Goal: Task Accomplishment & Management: Complete application form

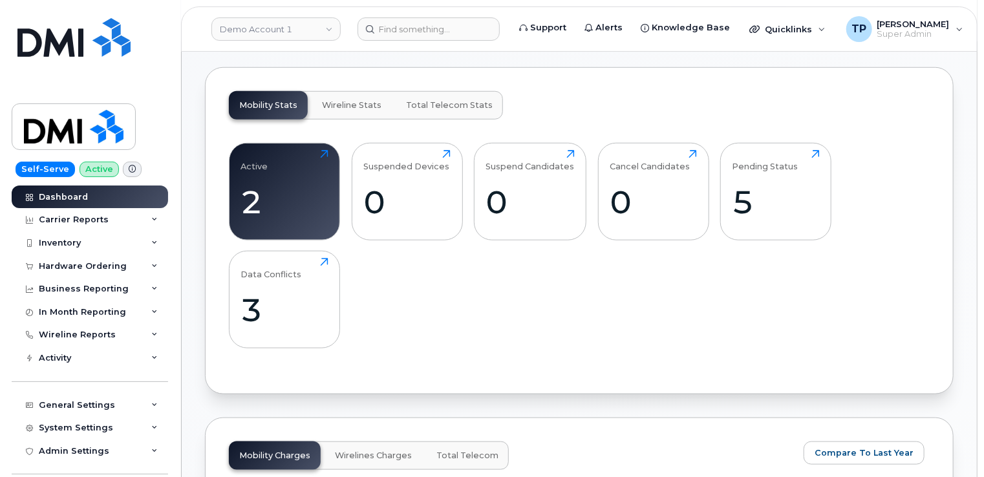
scroll to position [323, 0]
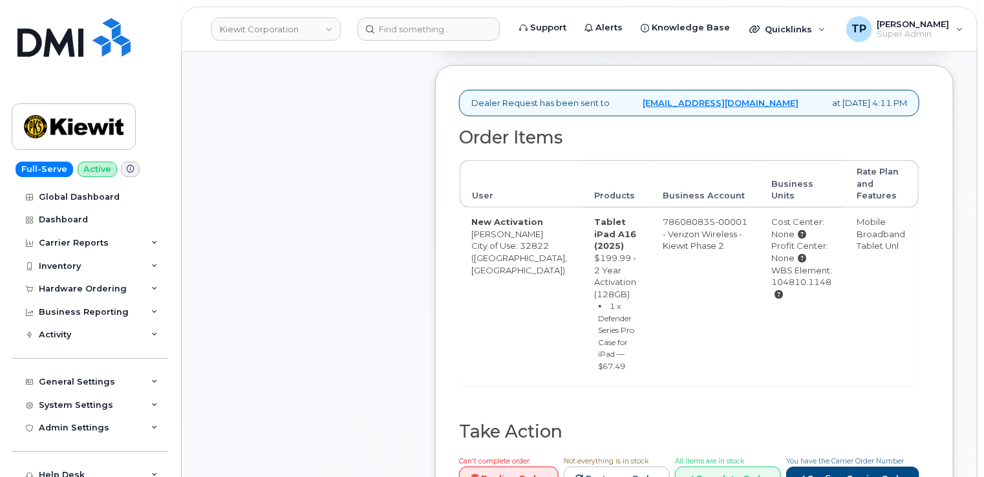
scroll to position [582, 0]
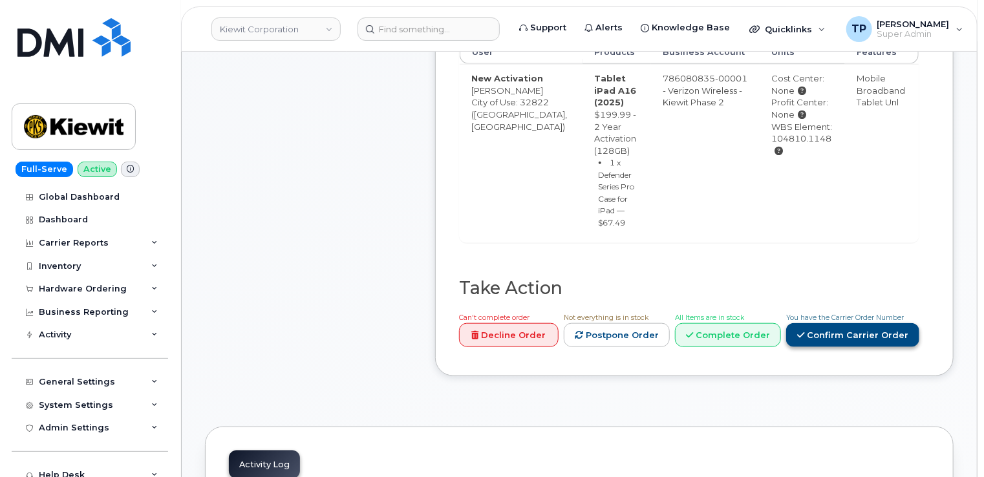
click at [848, 323] on link "Confirm Carrier Order" at bounding box center [852, 335] width 133 height 24
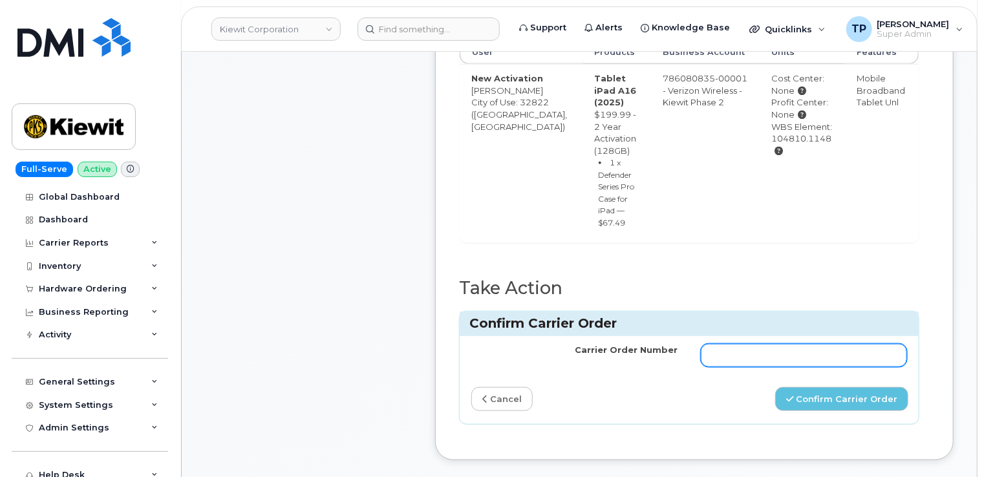
click at [812, 344] on input "Carrier Order Number" at bounding box center [804, 355] width 206 height 23
paste input "MB3000598282211"
type input "MB3000598282211"
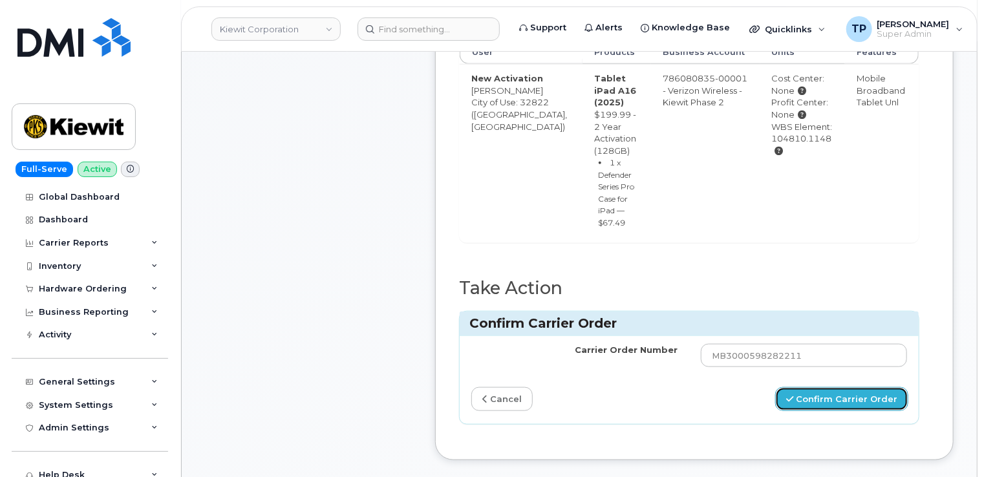
click at [837, 387] on button "Confirm Carrier Order" at bounding box center [841, 399] width 133 height 24
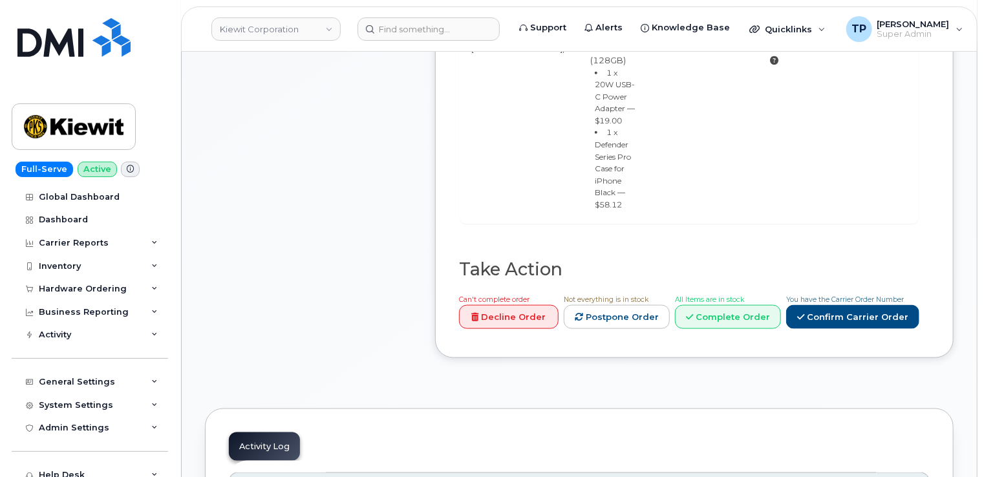
scroll to position [841, 0]
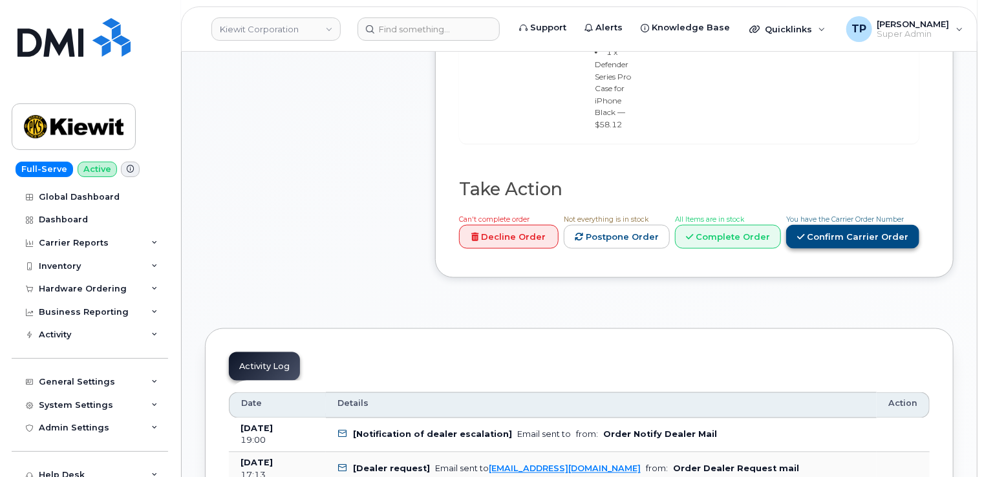
click at [892, 225] on link "Confirm Carrier Order" at bounding box center [852, 237] width 133 height 24
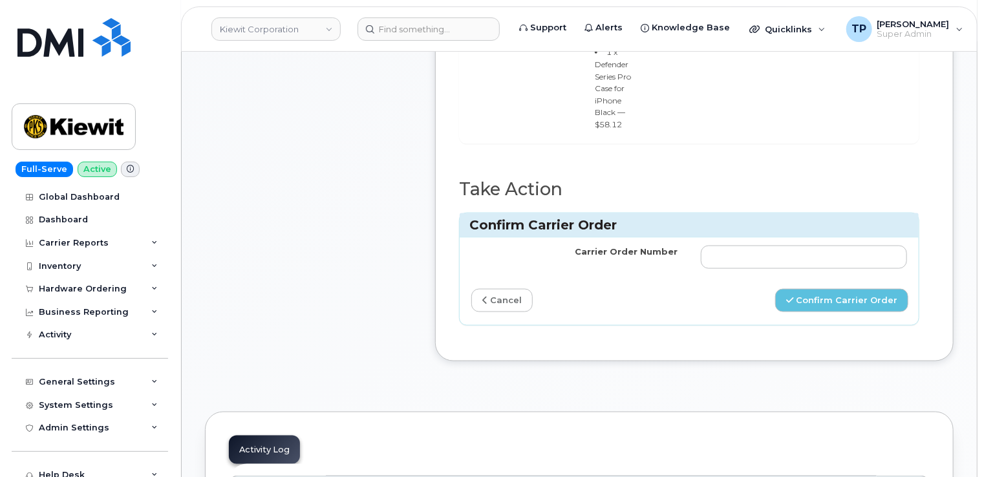
click at [788, 238] on td at bounding box center [804, 257] width 230 height 39
click at [784, 246] on input "Carrier Order Number" at bounding box center [804, 257] width 206 height 23
paste input "MB3000598282211"
type input "MB3000598282211"
click at [835, 253] on div "Carrier Order Number MB3000598282211 cancel Confirm Carrier Order" at bounding box center [689, 281] width 459 height 87
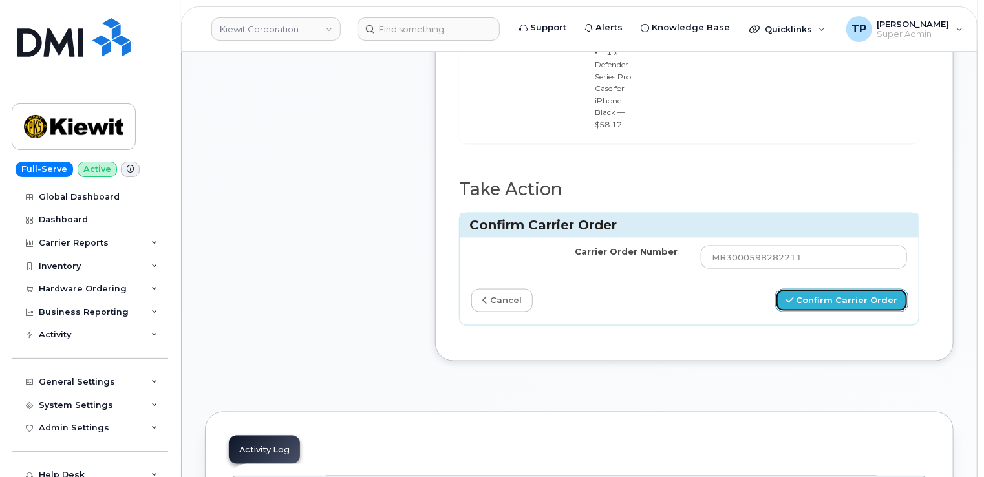
click at [835, 289] on button "Confirm Carrier Order" at bounding box center [841, 301] width 133 height 24
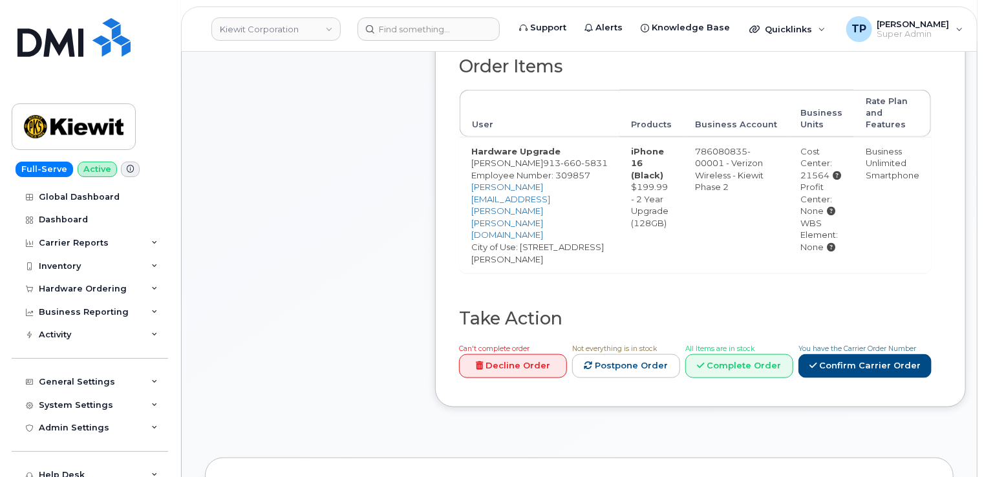
scroll to position [647, 0]
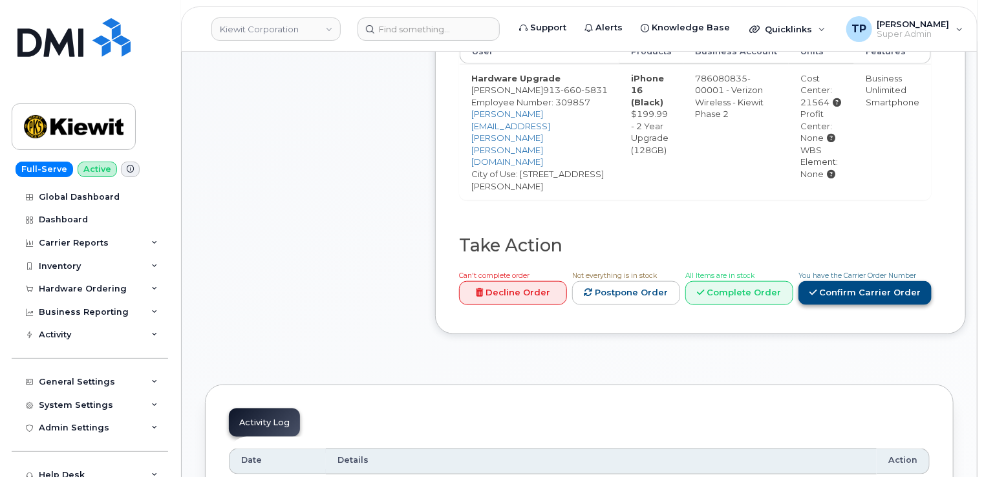
click at [869, 281] on link "Confirm Carrier Order" at bounding box center [865, 293] width 133 height 24
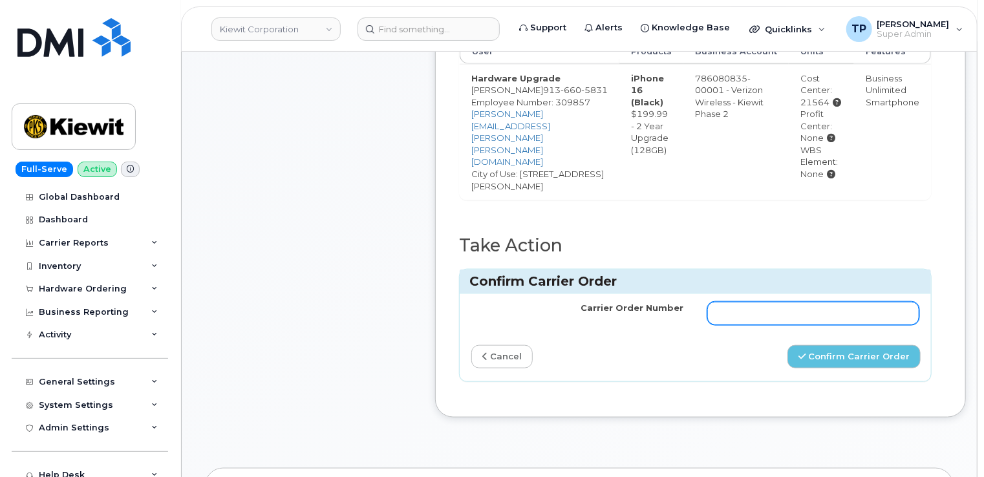
click at [803, 302] on input "Carrier Order Number" at bounding box center [813, 313] width 213 height 23
paste input "MB3000598285673"
type input "MB3000598285673"
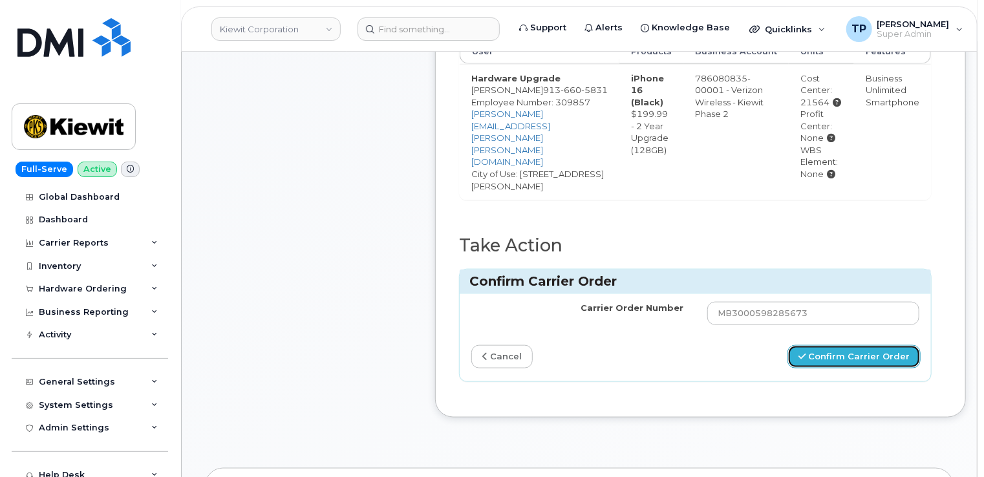
click at [866, 345] on button "Confirm Carrier Order" at bounding box center [854, 357] width 133 height 24
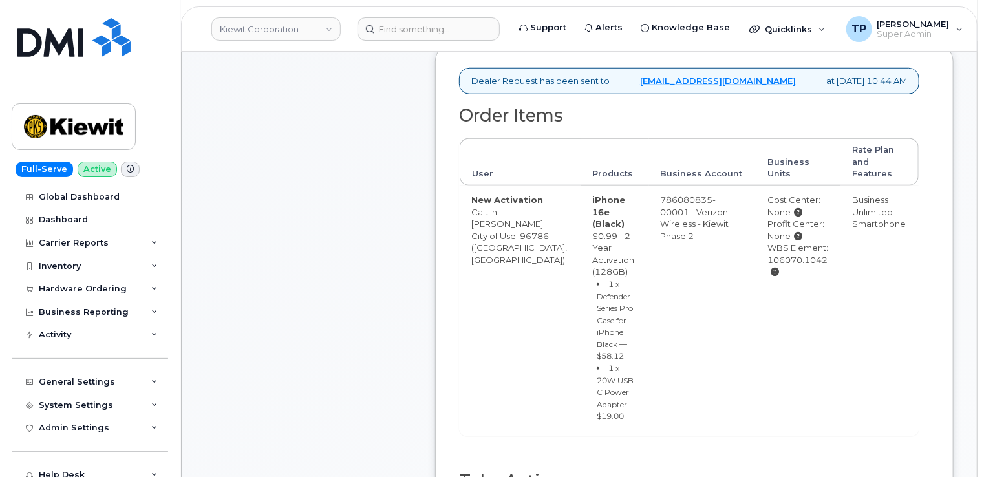
scroll to position [647, 0]
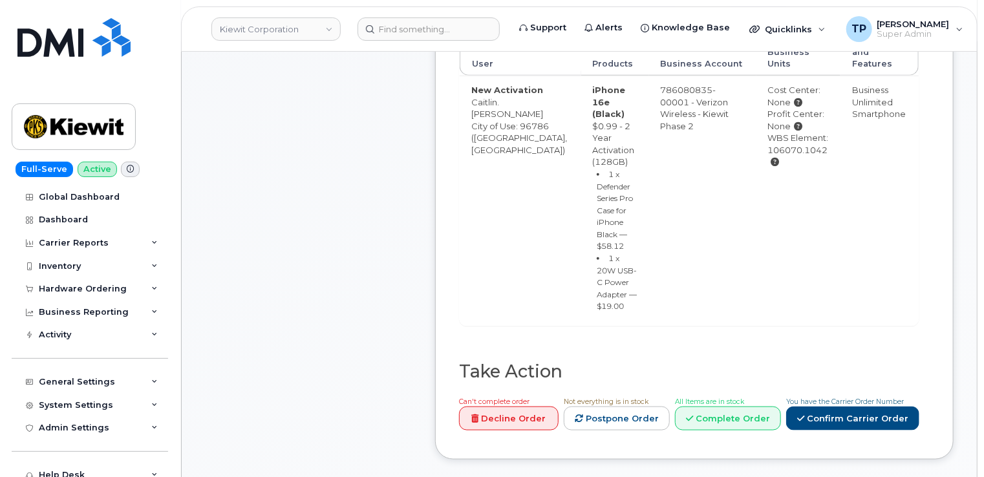
drag, startPoint x: 853, startPoint y: 312, endPoint x: 754, endPoint y: 268, distance: 108.8
click at [853, 407] on link "Confirm Carrier Order" at bounding box center [852, 419] width 133 height 24
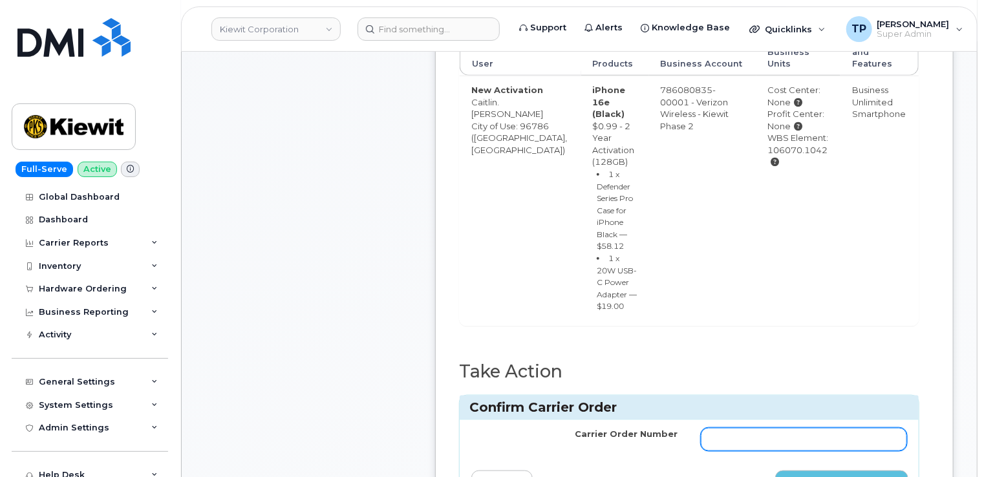
click at [769, 428] on input "Carrier Order Number" at bounding box center [804, 439] width 206 height 23
paste input "MB1000504832255"
type input "MB1000504832255"
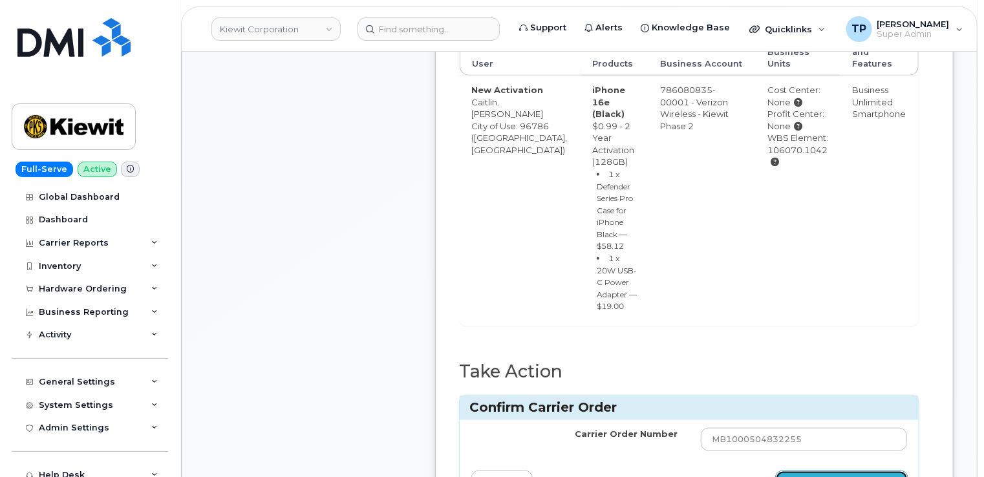
click at [835, 471] on button "Confirm Carrier Order" at bounding box center [841, 483] width 133 height 24
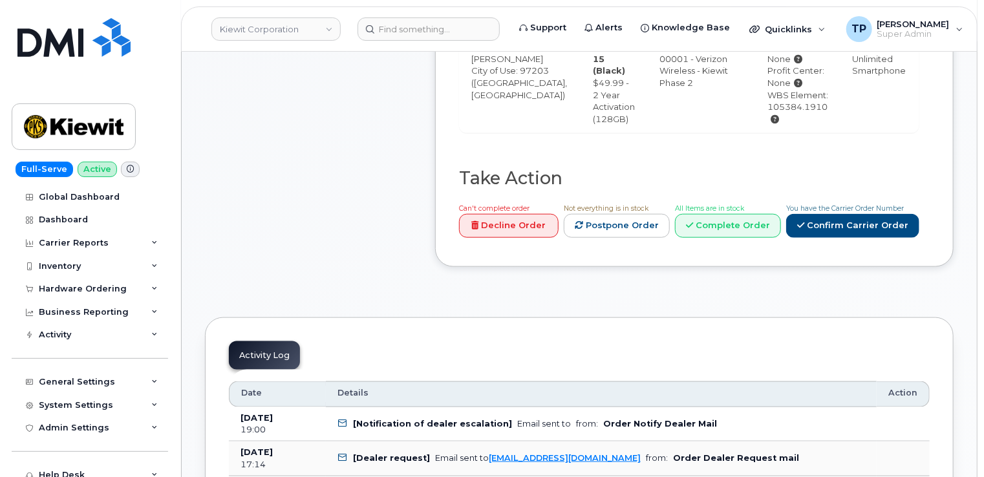
scroll to position [711, 0]
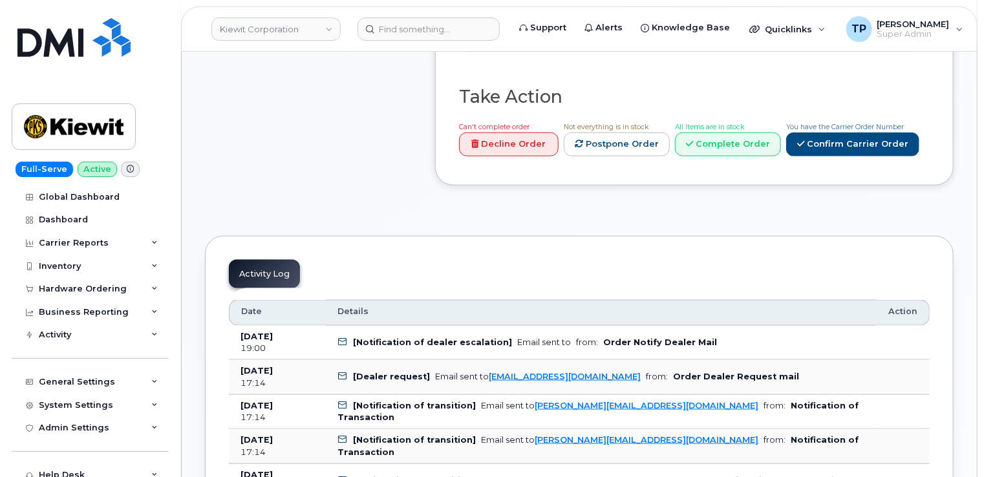
click at [864, 142] on div "Can't complete order Decline Order Not everything is in stock Postpone Order Al…" at bounding box center [687, 140] width 466 height 41
click at [865, 133] on link "Confirm Carrier Order" at bounding box center [852, 145] width 133 height 24
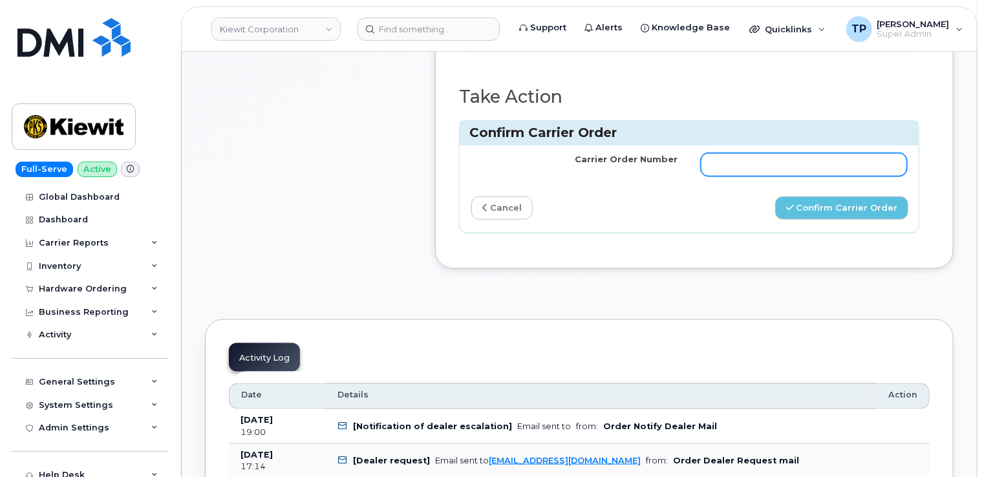
click at [791, 159] on input "Carrier Order Number" at bounding box center [804, 164] width 206 height 23
paste input "MB3000598289226"
type input "MB3000598289226"
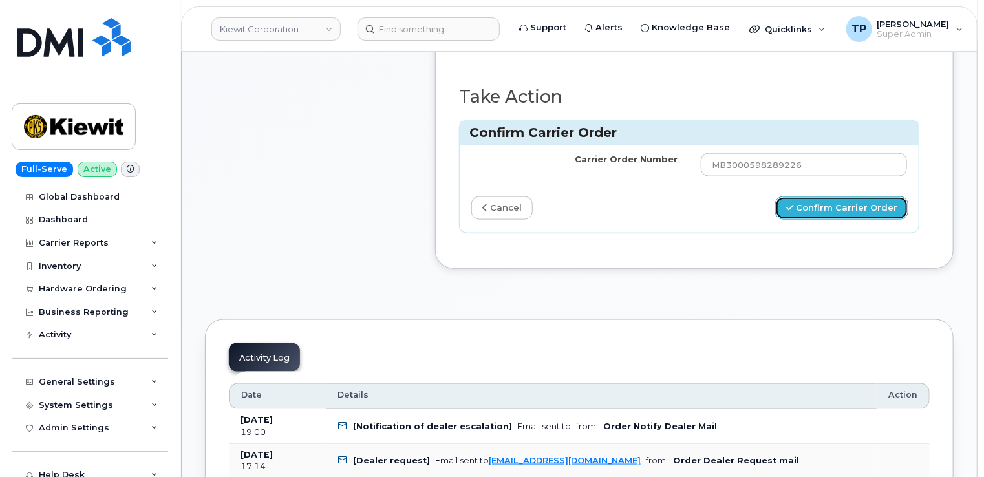
click at [882, 197] on button "Confirm Carrier Order" at bounding box center [841, 209] width 133 height 24
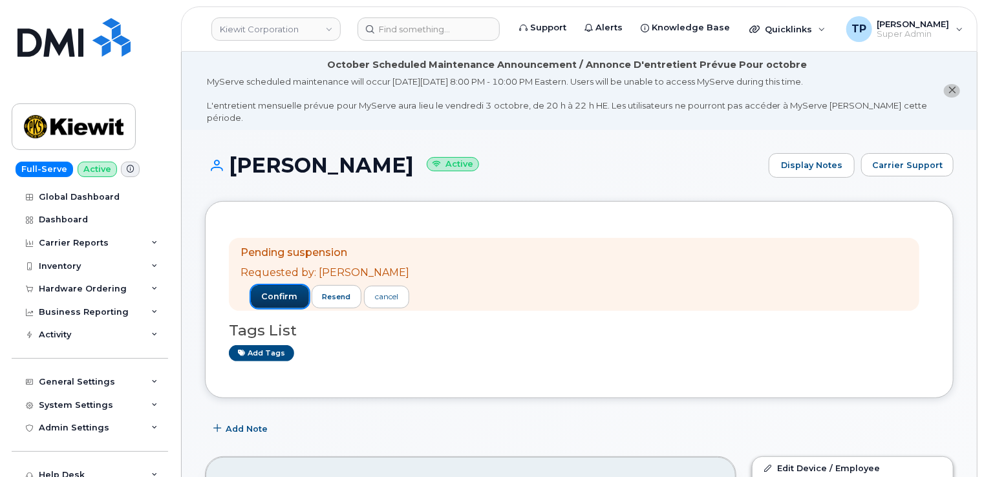
click at [284, 291] on span "confirm" at bounding box center [280, 297] width 36 height 12
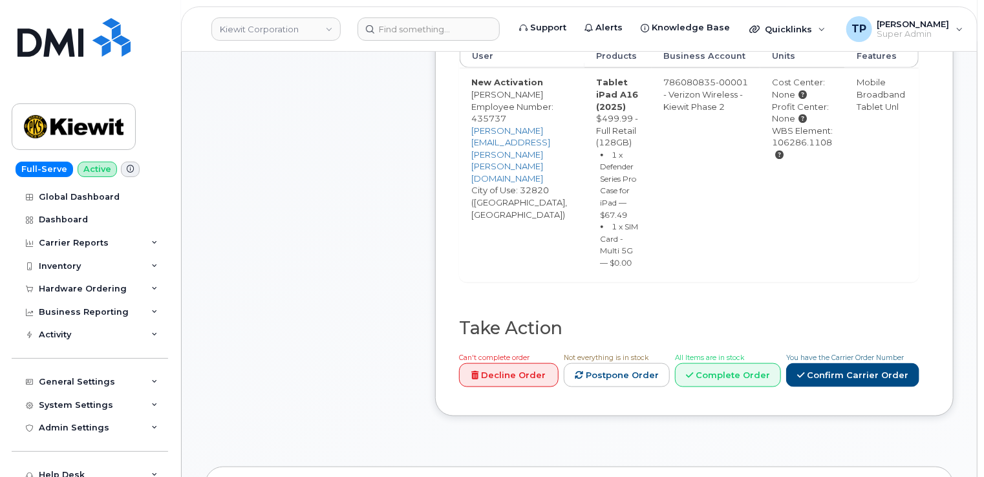
scroll to position [647, 0]
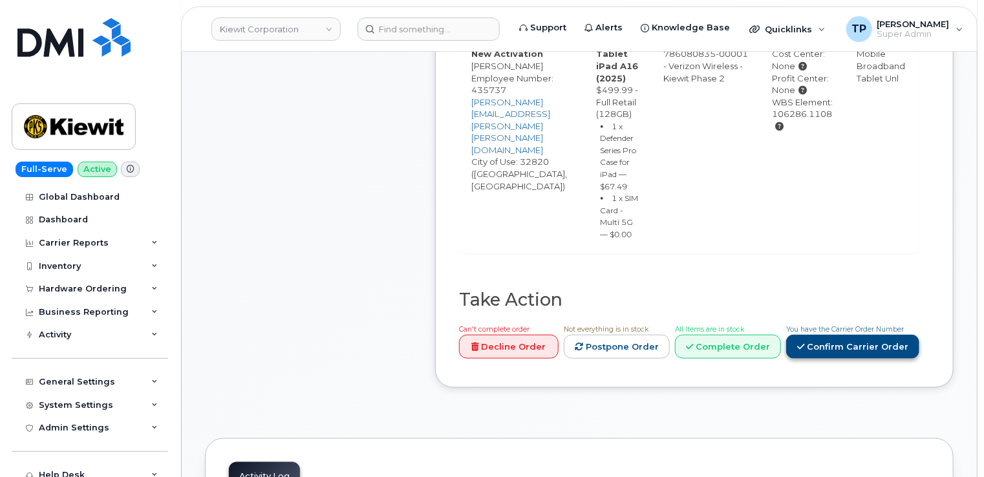
click at [890, 359] on link "Confirm Carrier Order" at bounding box center [852, 347] width 133 height 24
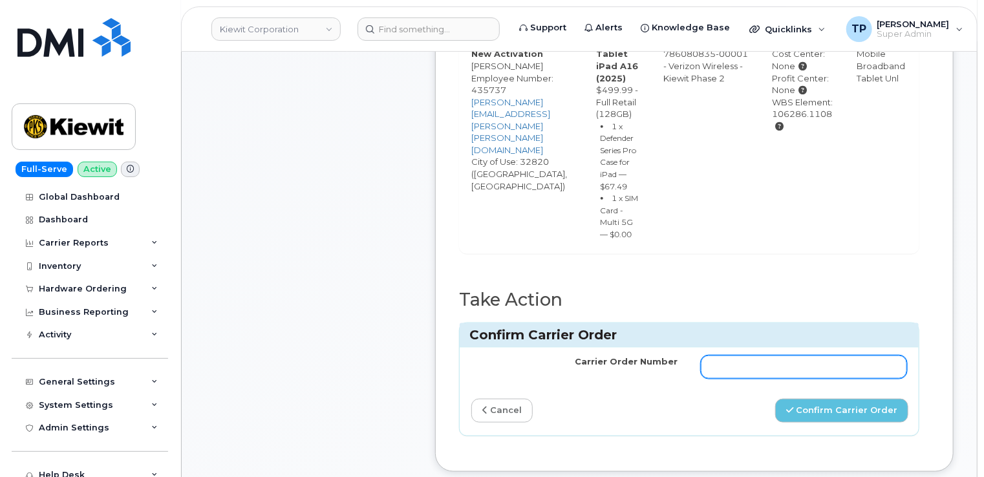
click at [779, 379] on input "Carrier Order Number" at bounding box center [804, 367] width 206 height 23
paste input "MB3000598123351"
type input "MB3000598123351"
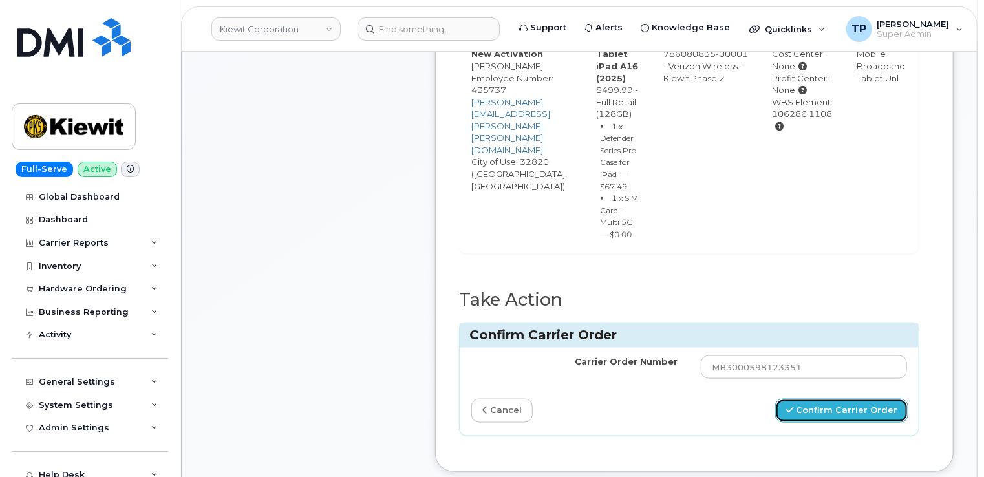
click at [852, 423] on button "Confirm Carrier Order" at bounding box center [841, 411] width 133 height 24
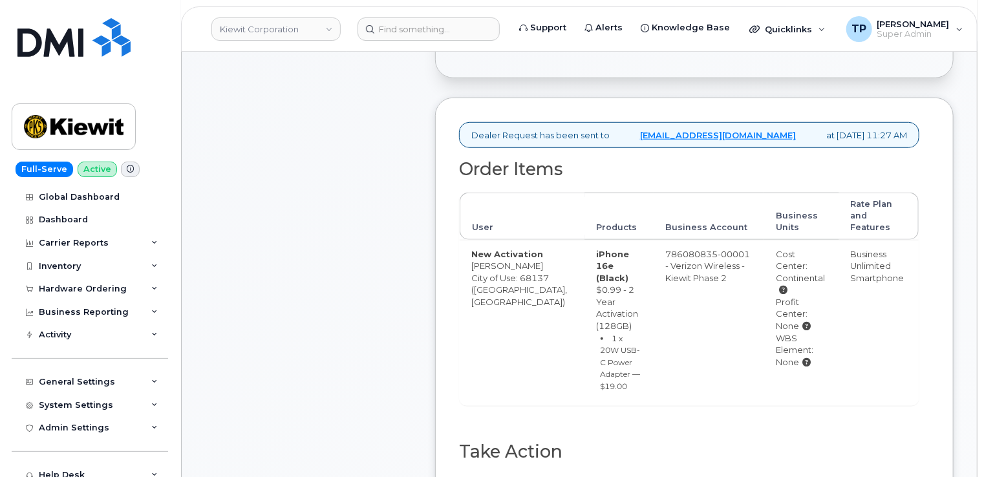
scroll to position [647, 0]
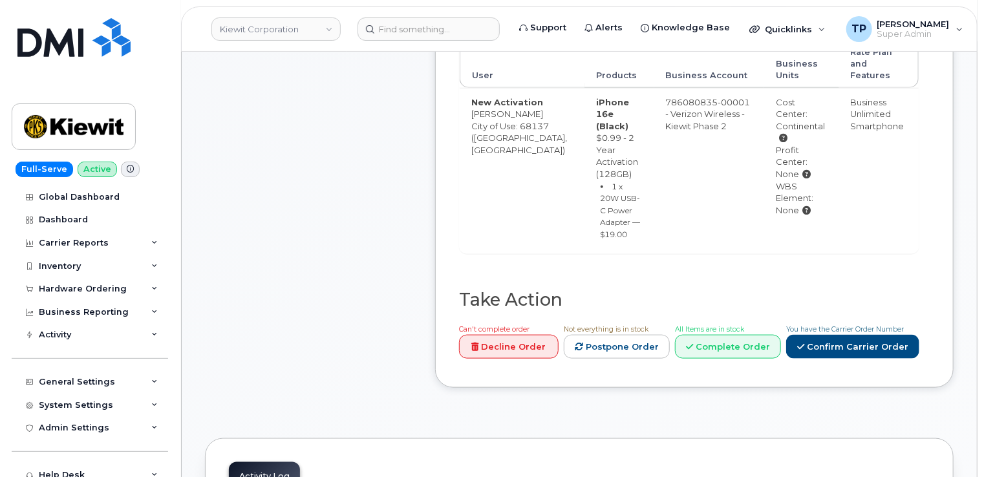
drag, startPoint x: 830, startPoint y: 254, endPoint x: 800, endPoint y: 233, distance: 36.6
click at [830, 335] on link "Confirm Carrier Order" at bounding box center [852, 347] width 133 height 24
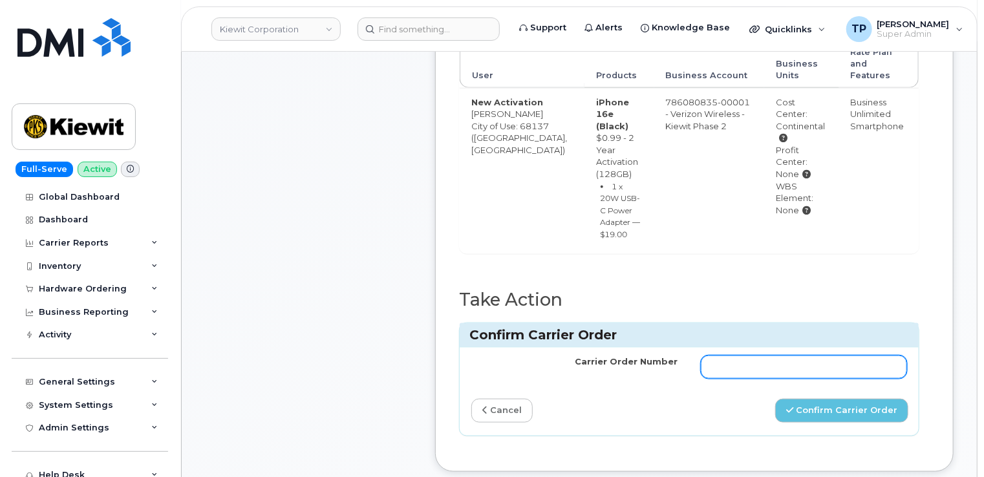
click at [778, 356] on input "Carrier Order Number" at bounding box center [804, 367] width 206 height 23
paste input "MB3000598201454"
type input "MB3000598201454"
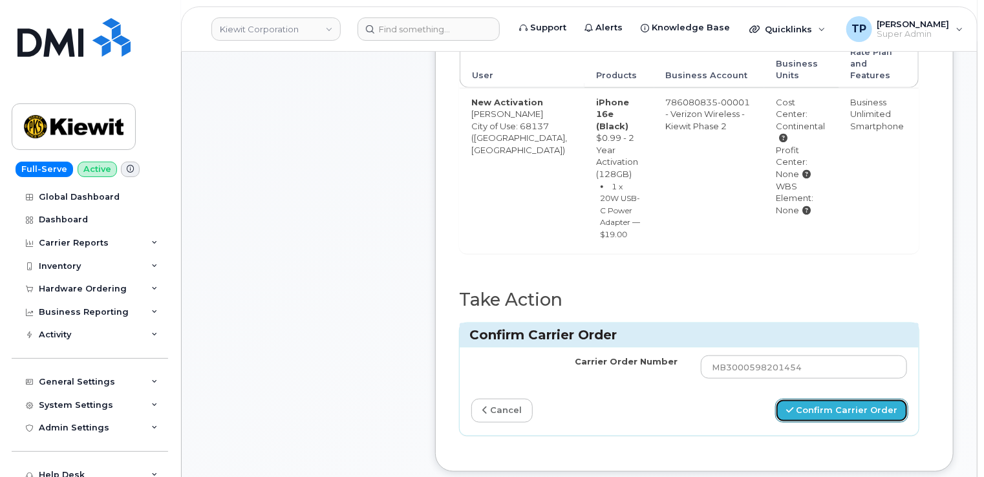
drag, startPoint x: 841, startPoint y: 330, endPoint x: 800, endPoint y: 81, distance: 252.1
click at [841, 399] on button "Confirm Carrier Order" at bounding box center [841, 411] width 133 height 24
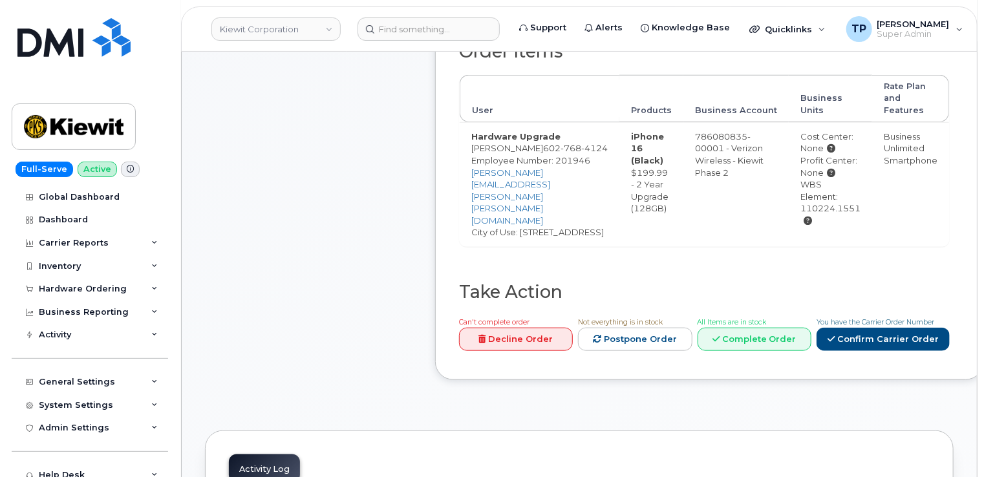
scroll to position [647, 0]
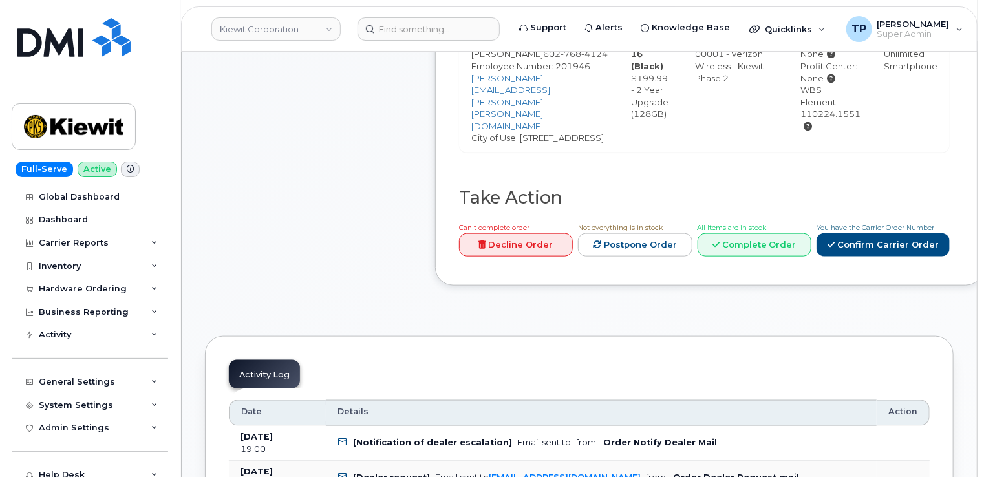
click at [856, 224] on span "You have the Carrier Order Number" at bounding box center [876, 228] width 118 height 8
click at [859, 233] on link "Confirm Carrier Order" at bounding box center [883, 245] width 133 height 24
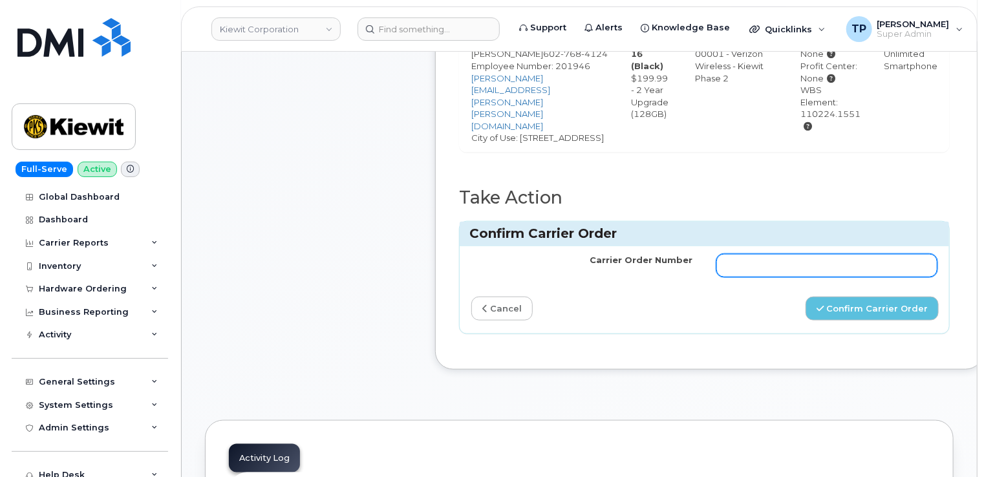
click at [772, 254] on input "Carrier Order Number" at bounding box center [827, 265] width 222 height 23
paste input "MB3000598126753"
type input "MB3000598126753"
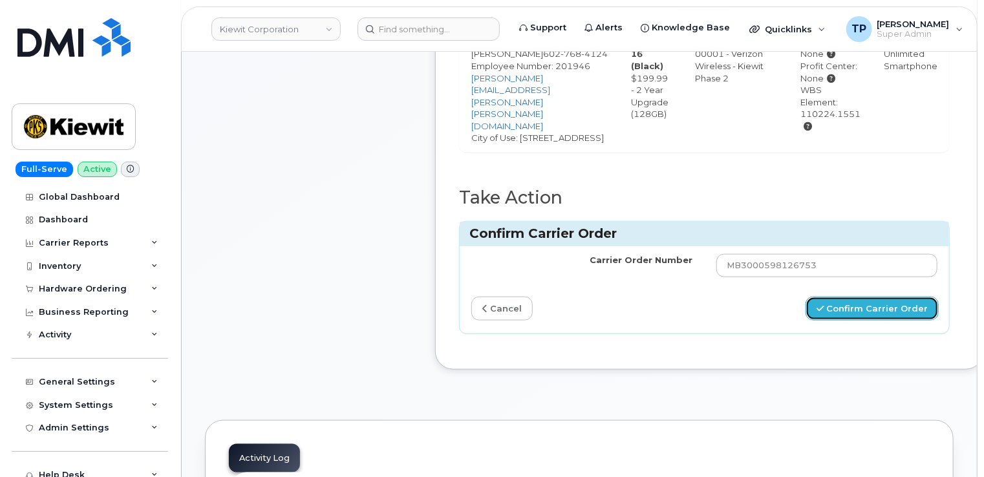
click at [826, 297] on button "Confirm Carrier Order" at bounding box center [872, 309] width 133 height 24
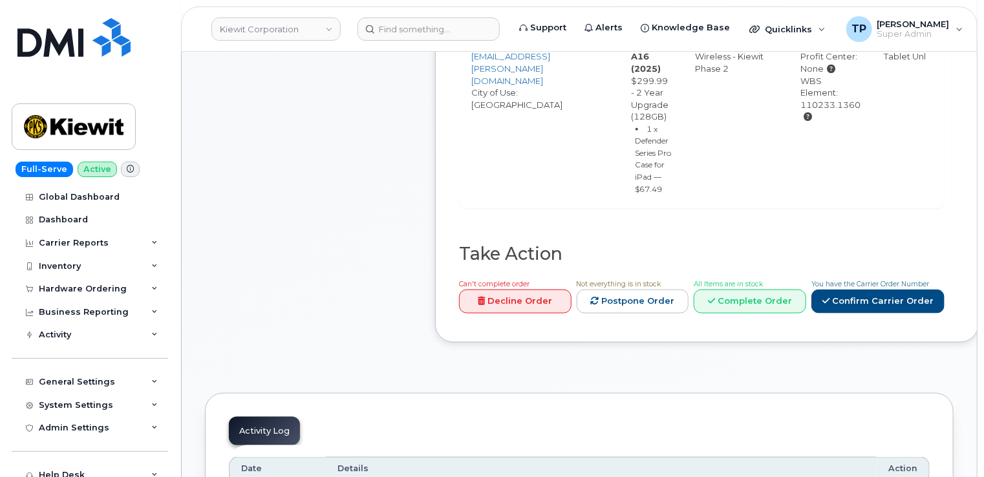
scroll to position [647, 0]
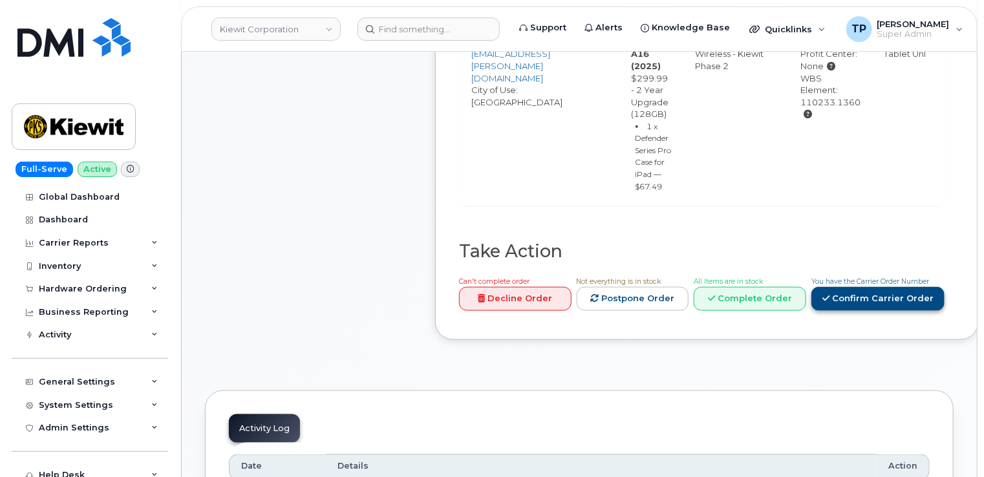
click at [830, 287] on link "Confirm Carrier Order" at bounding box center [877, 299] width 133 height 24
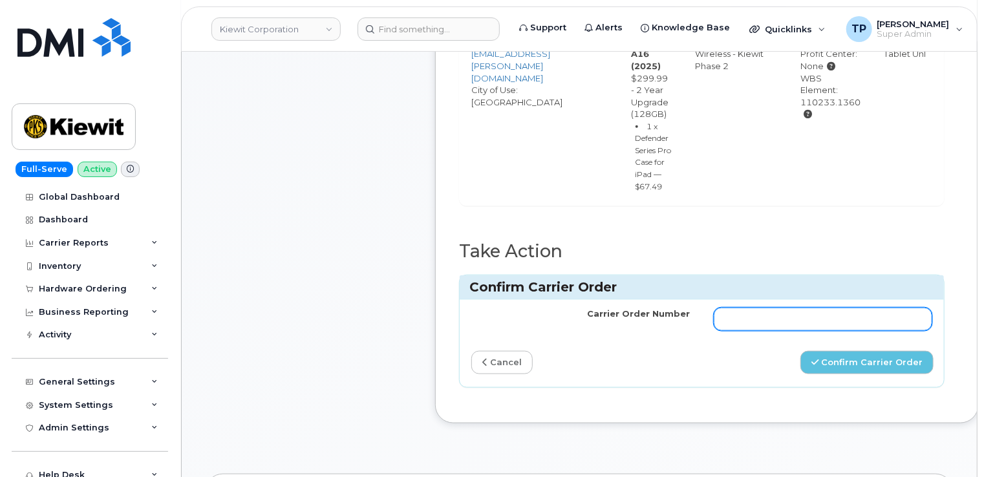
click at [808, 308] on input "Carrier Order Number" at bounding box center [823, 319] width 219 height 23
paste input "MB3000598126902"
type input "MB3000598126902"
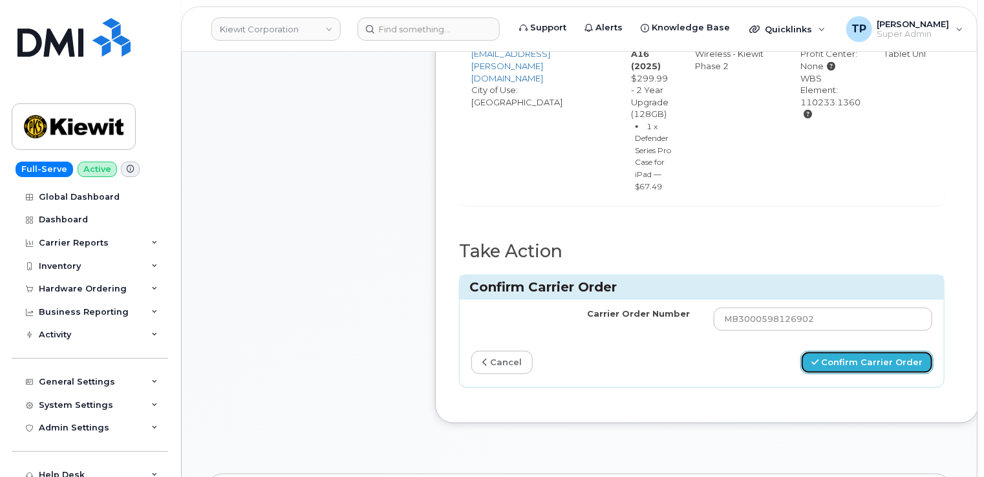
click at [830, 351] on button "Confirm Carrier Order" at bounding box center [866, 363] width 133 height 24
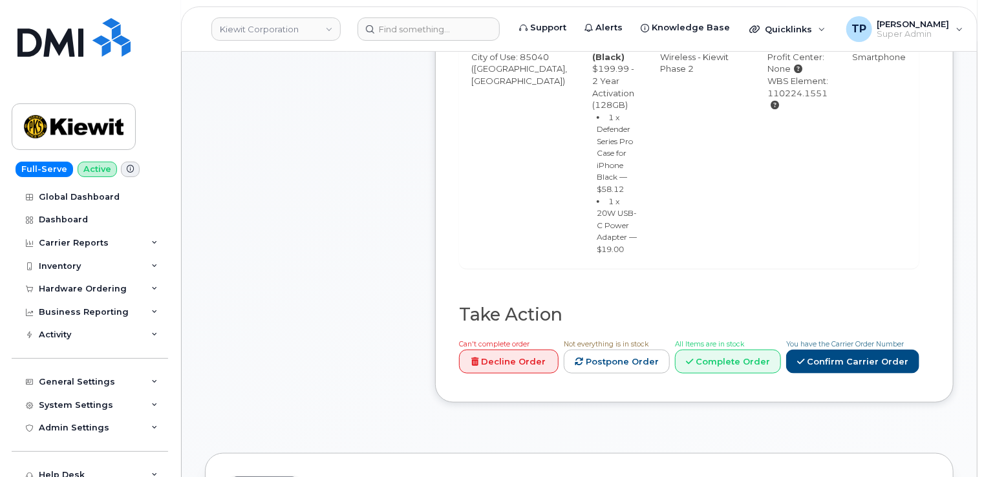
scroll to position [647, 0]
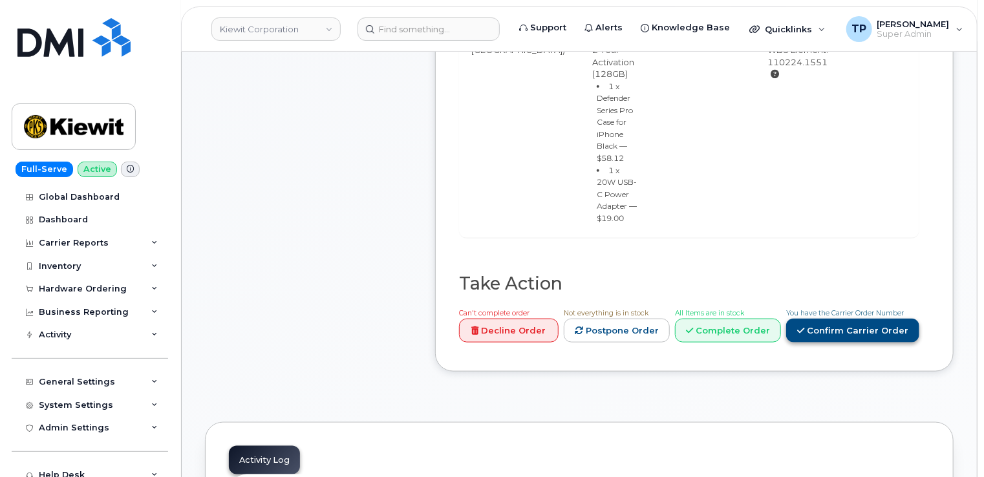
click at [846, 319] on link "Confirm Carrier Order" at bounding box center [852, 331] width 133 height 24
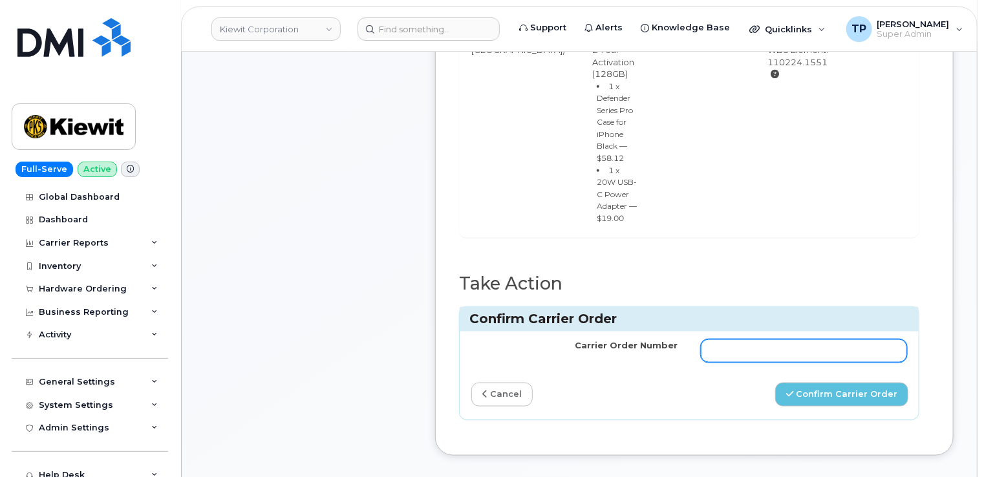
click at [803, 339] on input "Carrier Order Number" at bounding box center [804, 350] width 206 height 23
paste input "MB3000598126499"
type input "MB3000598126499"
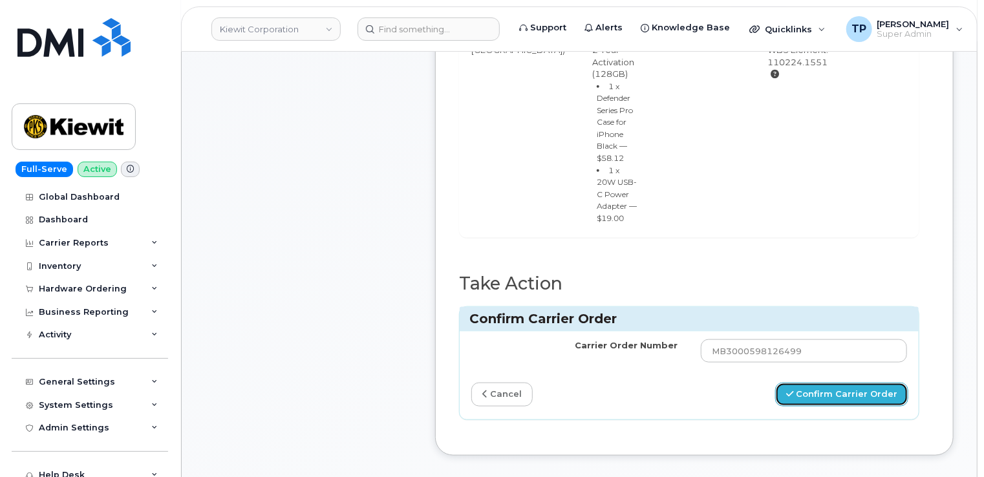
click at [835, 383] on button "Confirm Carrier Order" at bounding box center [841, 395] width 133 height 24
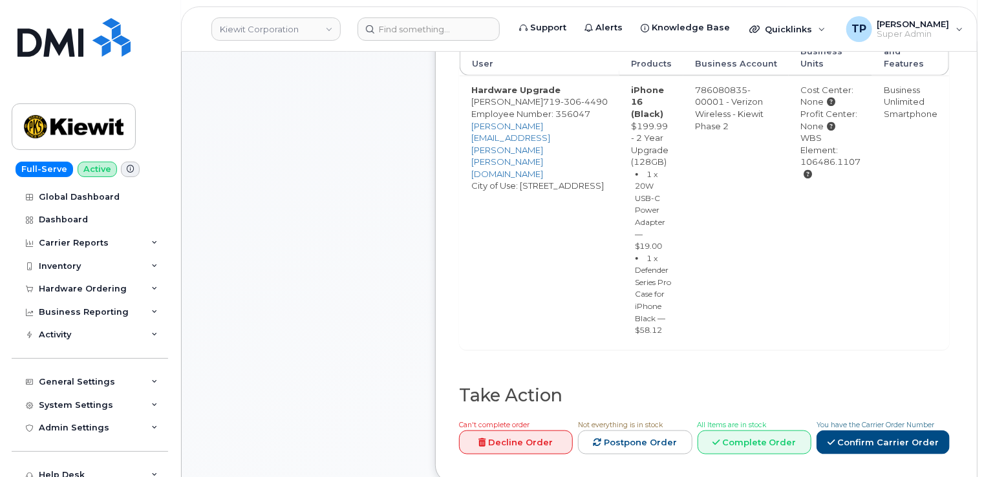
scroll to position [647, 0]
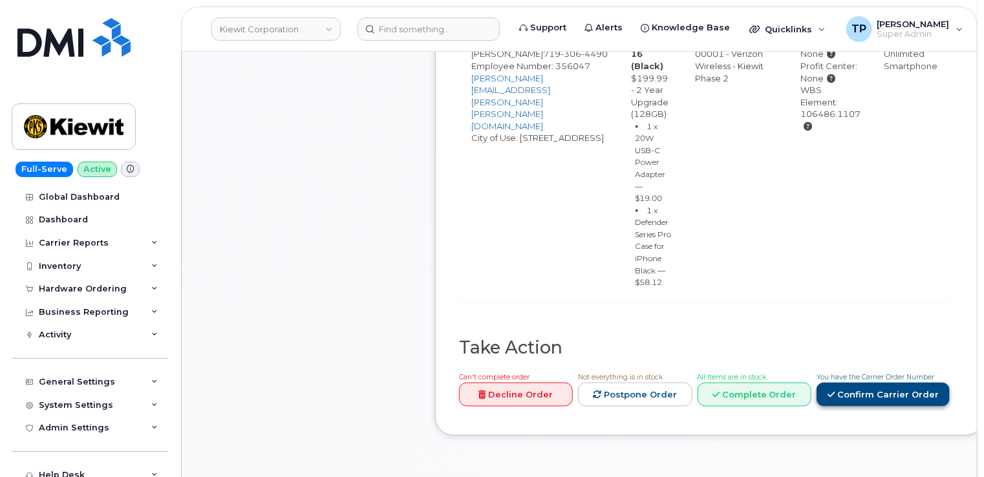
click at [892, 397] on link "Confirm Carrier Order" at bounding box center [883, 395] width 133 height 24
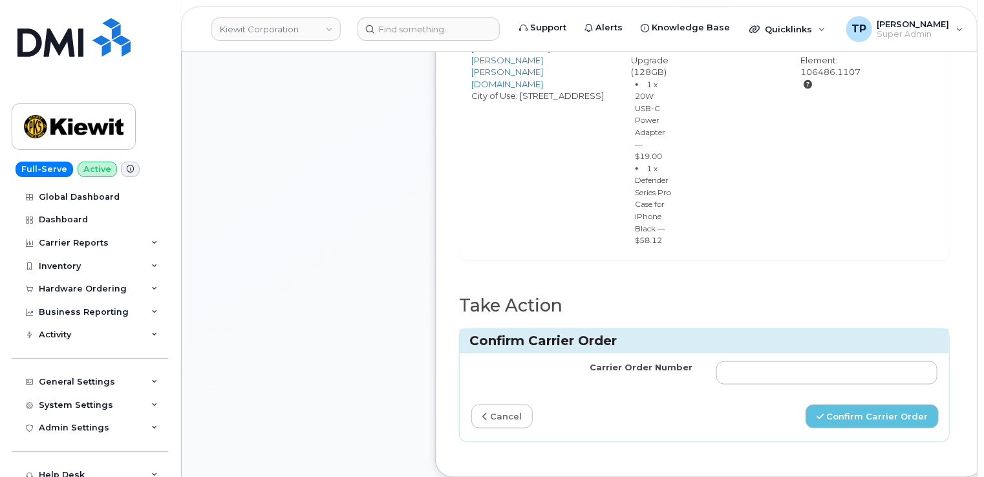
scroll to position [776, 0]
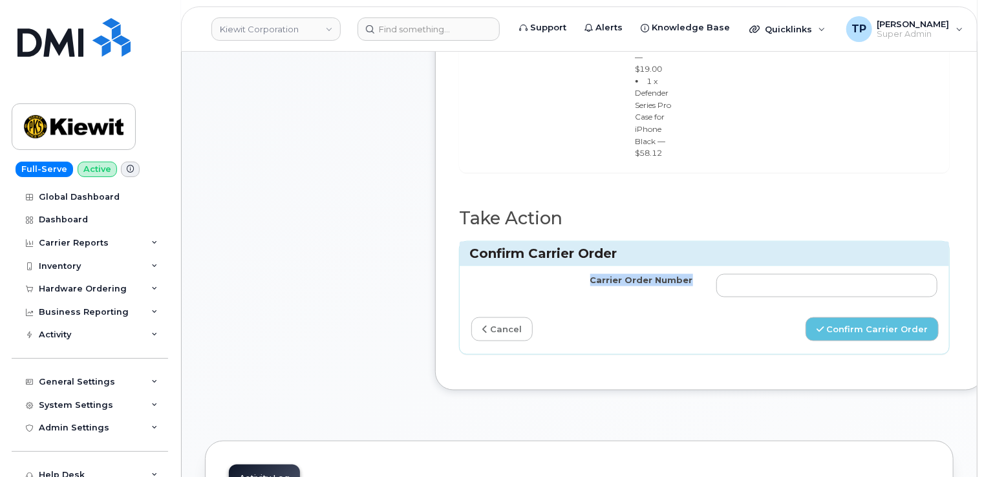
click at [750, 267] on div "Confirm Carrier Order Carrier Order Number cancel Confirm Carrier Order" at bounding box center [704, 297] width 491 height 113
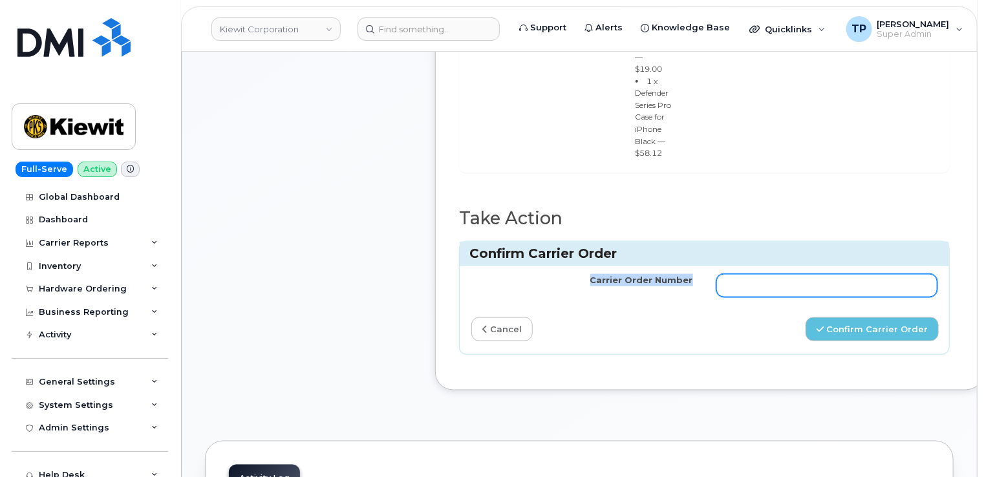
drag, startPoint x: 750, startPoint y: 267, endPoint x: 751, endPoint y: 279, distance: 11.7
click at [751, 281] on input "Carrier Order Number" at bounding box center [827, 285] width 222 height 23
paste input "MB3000598152638"
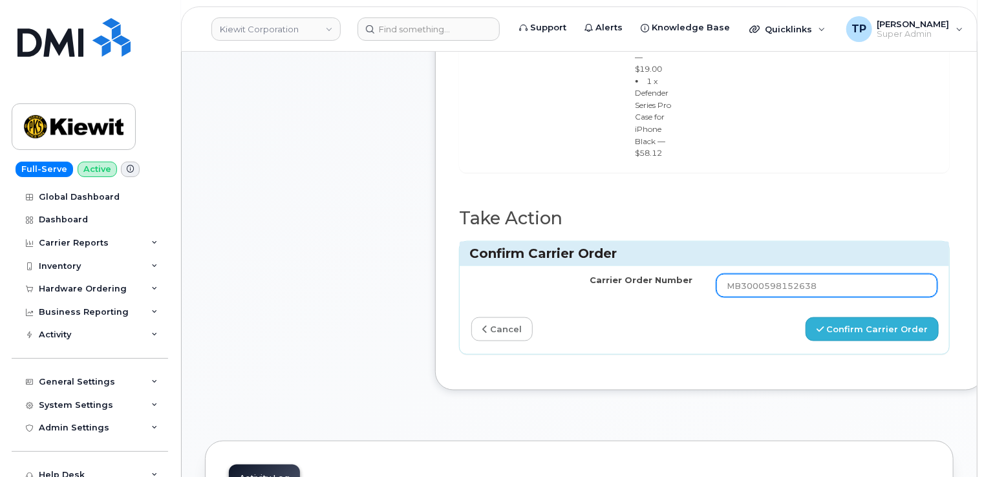
type input "MB3000598152638"
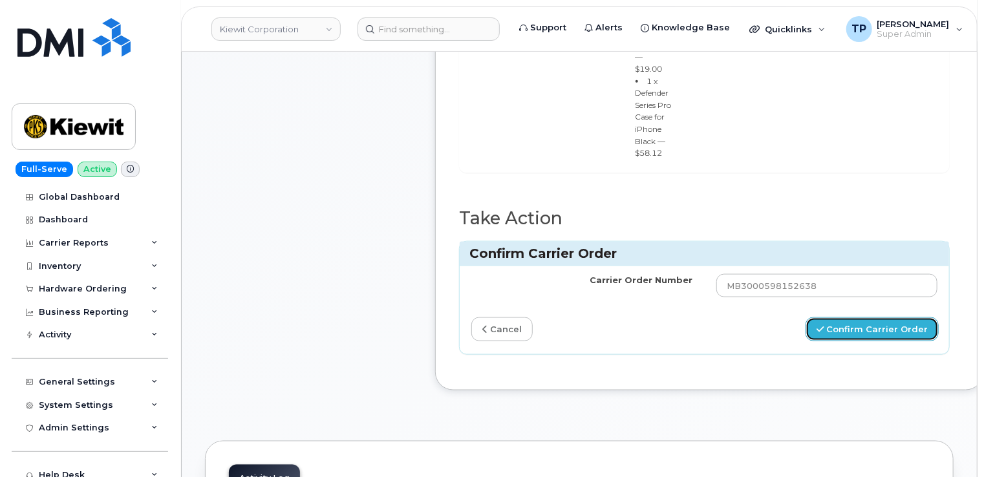
click at [824, 337] on button "Confirm Carrier Order" at bounding box center [872, 329] width 133 height 24
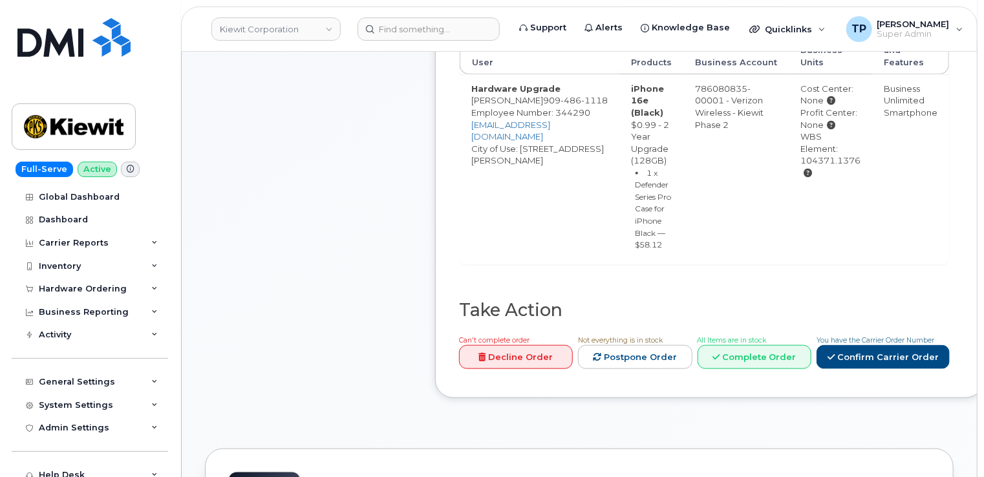
scroll to position [711, 0]
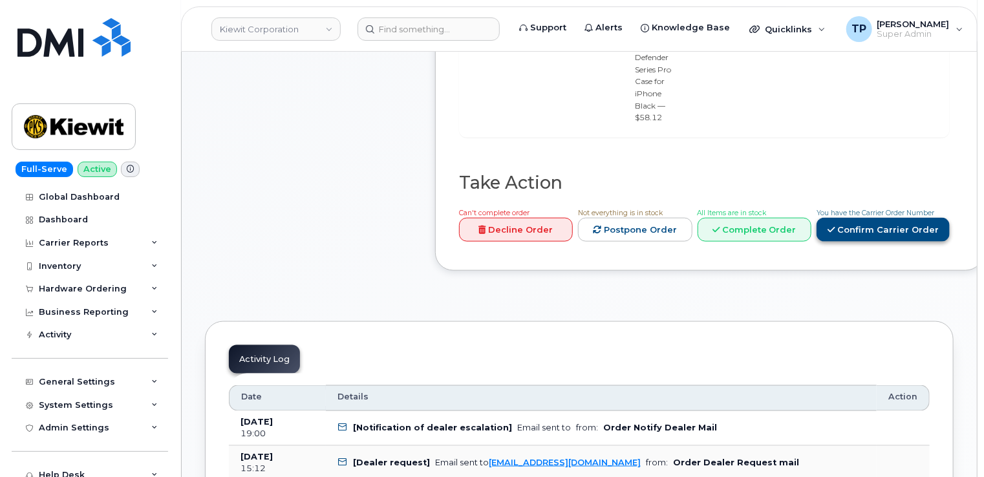
click at [839, 228] on link "Confirm Carrier Order" at bounding box center [883, 230] width 133 height 24
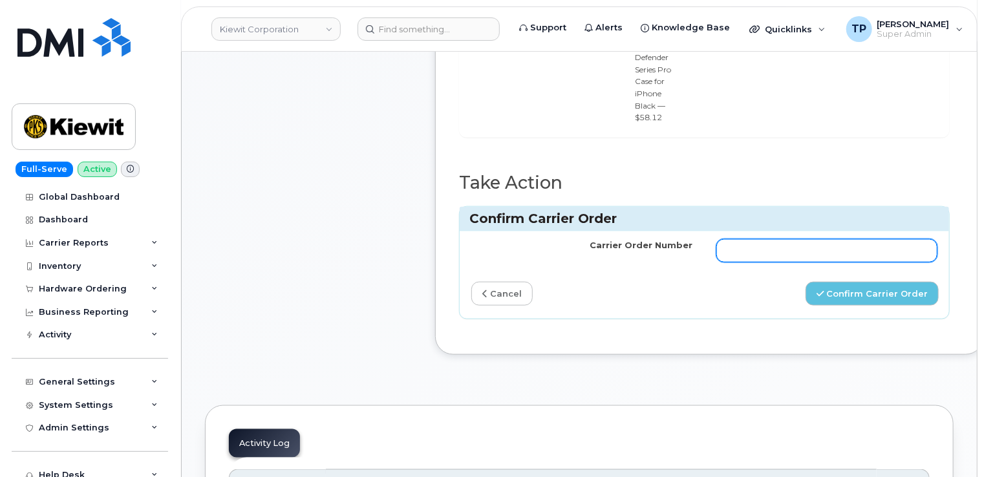
click at [786, 247] on input "Carrier Order Number" at bounding box center [827, 250] width 222 height 23
paste input "MB3000598125596"
type input "MB3000598125596"
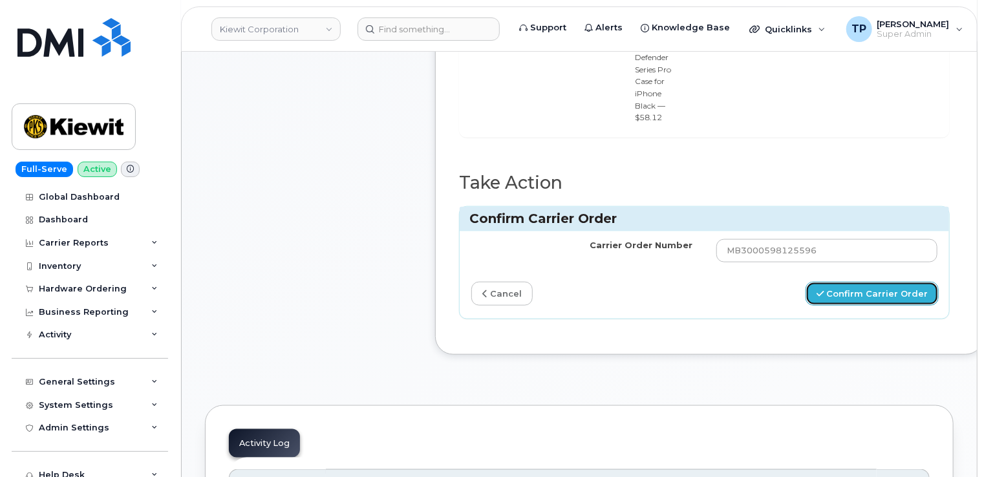
click at [861, 294] on button "Confirm Carrier Order" at bounding box center [872, 294] width 133 height 24
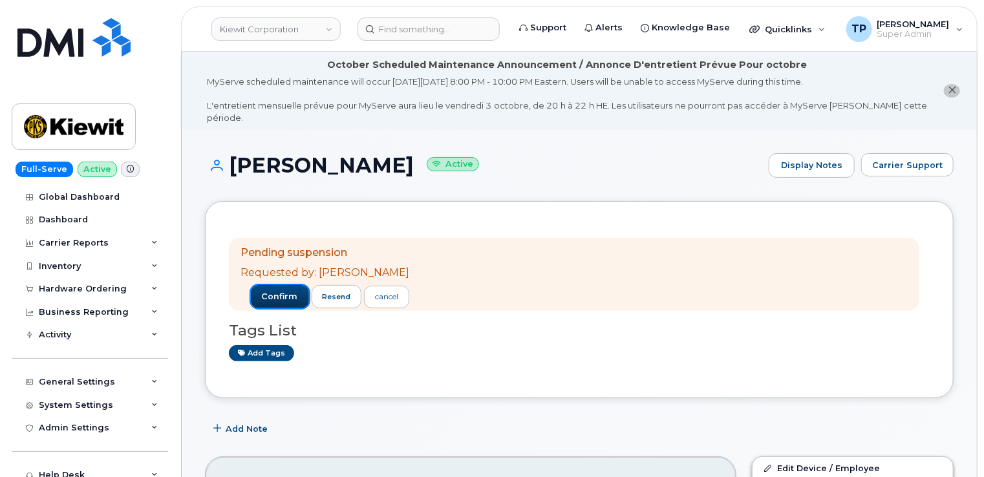
click at [270, 291] on span "confirm" at bounding box center [280, 297] width 36 height 12
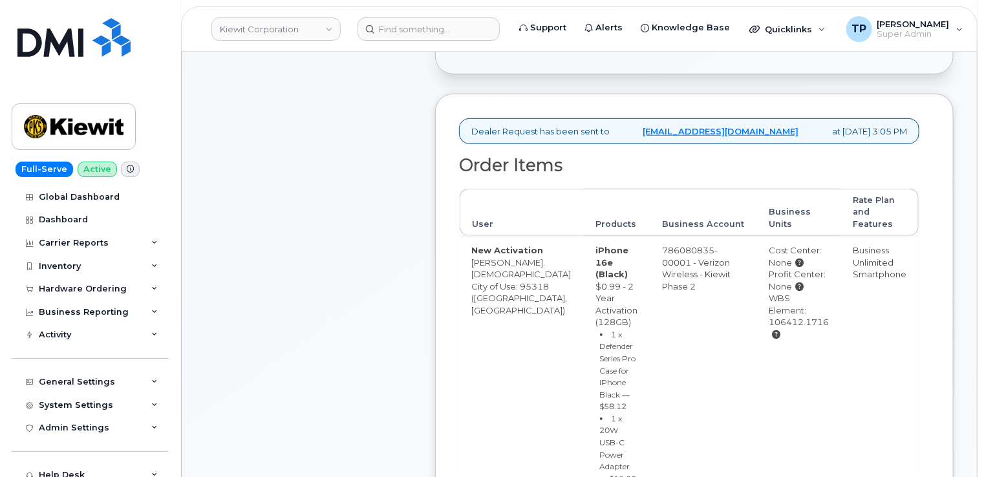
scroll to position [582, 0]
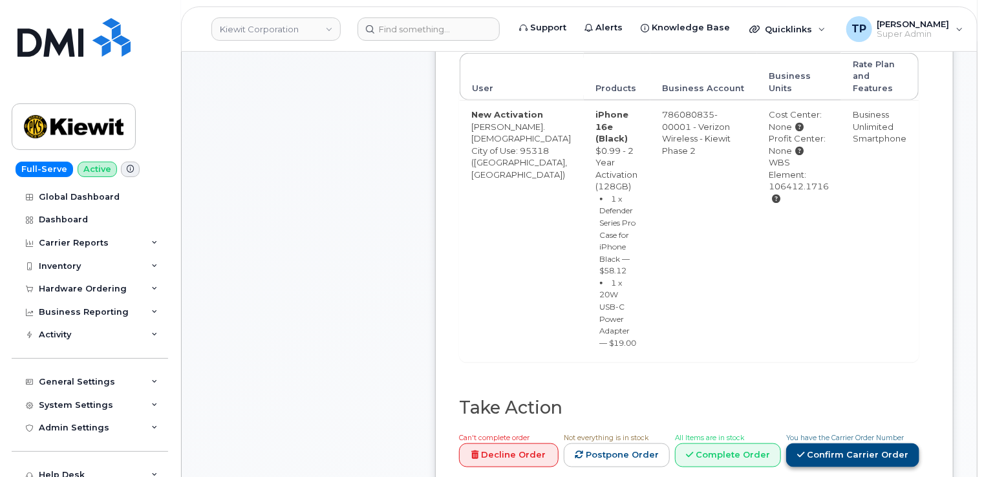
click at [825, 444] on link "Confirm Carrier Order" at bounding box center [852, 456] width 133 height 24
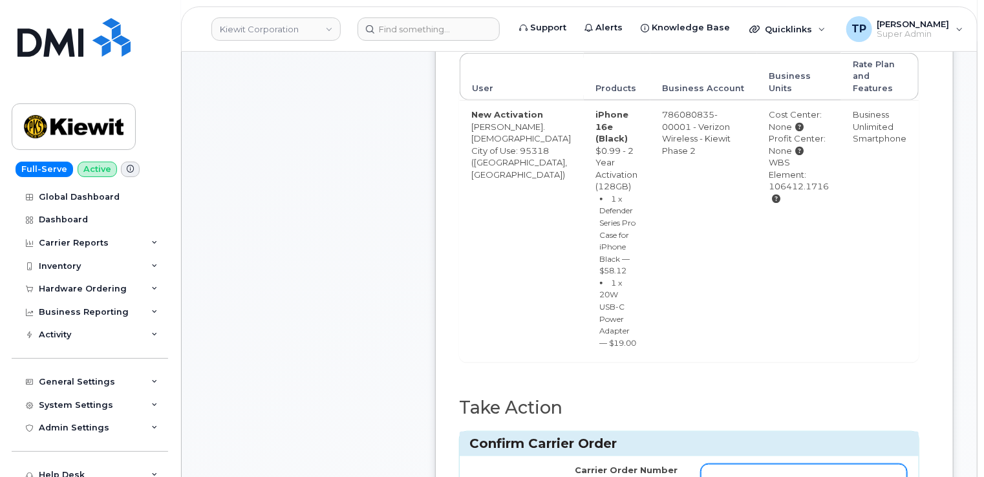
click at [764, 464] on input "Carrier Order Number" at bounding box center [804, 475] width 206 height 23
paste input "MB1000504908392"
type input "MB1000504908392"
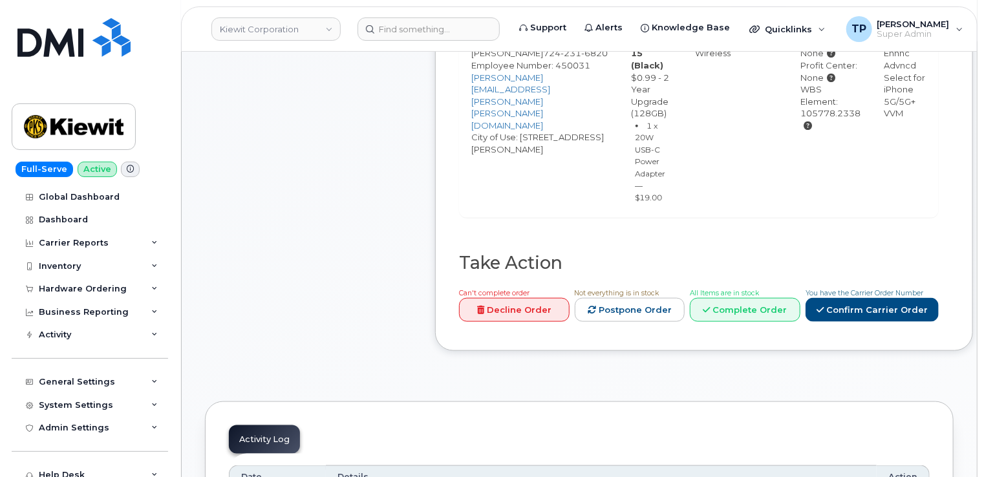
scroll to position [648, 0]
click at [874, 304] on link "Confirm Carrier Order" at bounding box center [872, 309] width 133 height 24
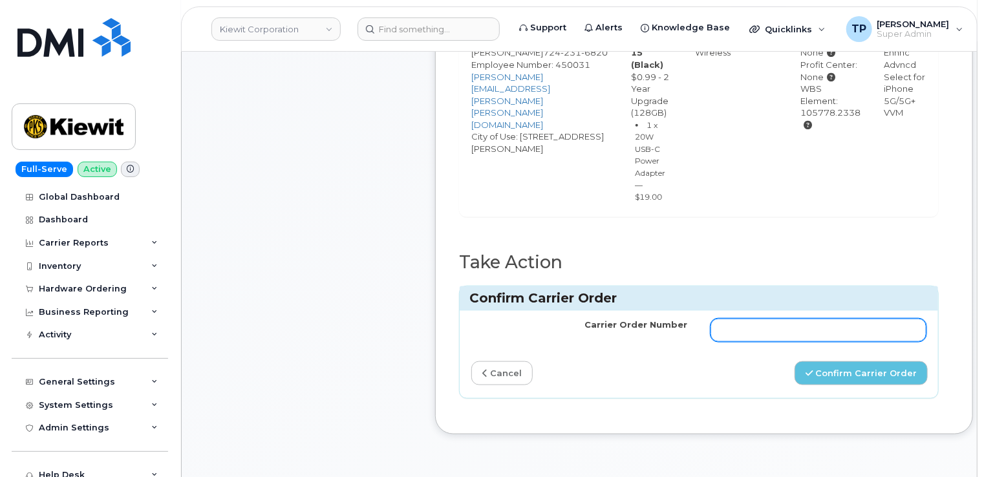
click at [771, 319] on input "Carrier Order Number" at bounding box center [819, 330] width 216 height 23
paste input "10-154226722582147"
type input "10-154226722582147"
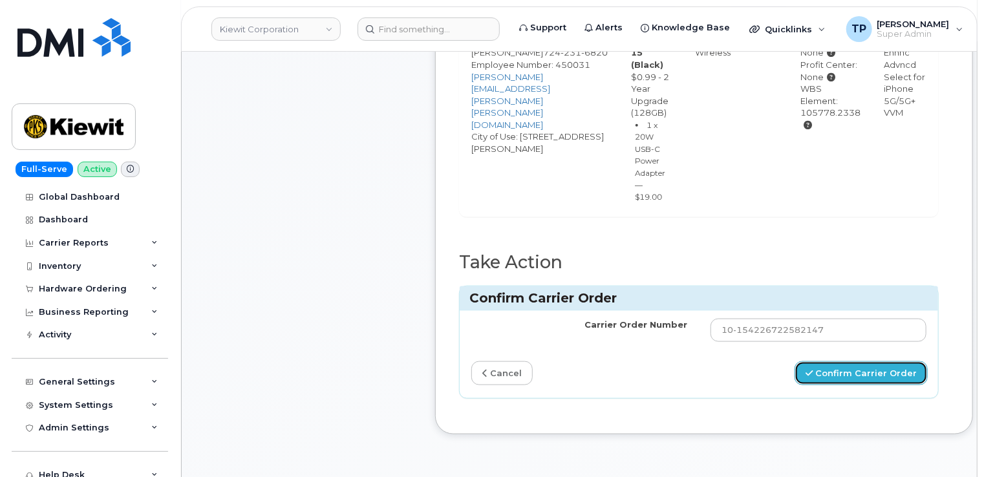
click at [848, 361] on button "Confirm Carrier Order" at bounding box center [861, 373] width 133 height 24
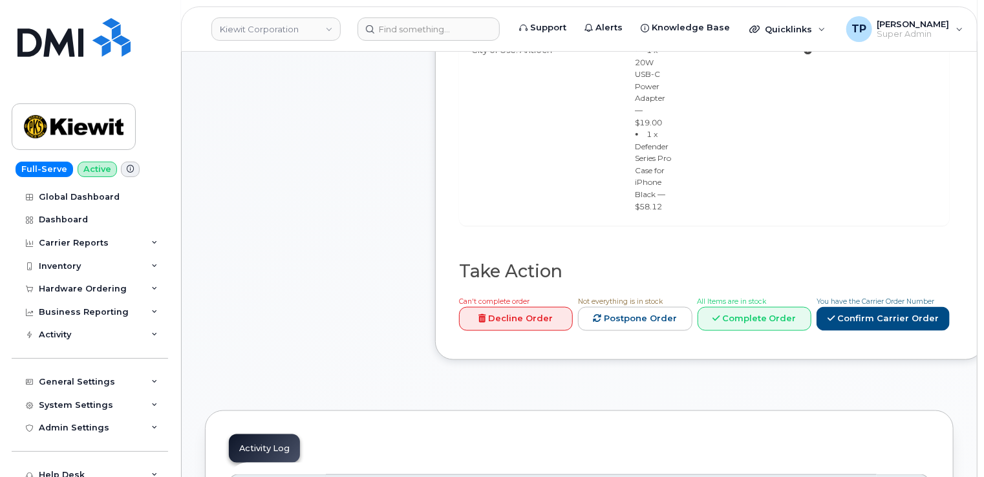
scroll to position [711, 0]
click at [857, 330] on link "Confirm Carrier Order" at bounding box center [883, 318] width 133 height 24
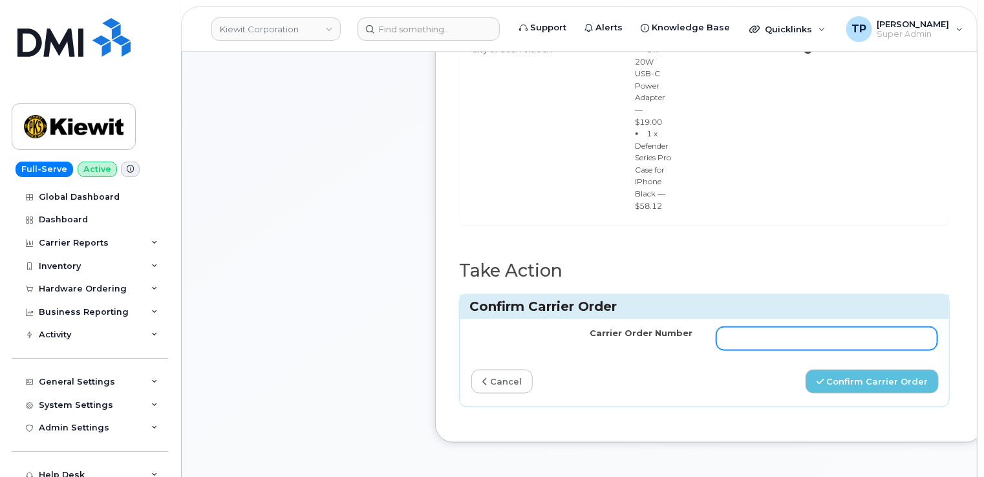
click at [753, 349] on input "Carrier Order Number" at bounding box center [827, 338] width 222 height 23
paste input "MB1000504886102"
type input "MB1000504886102"
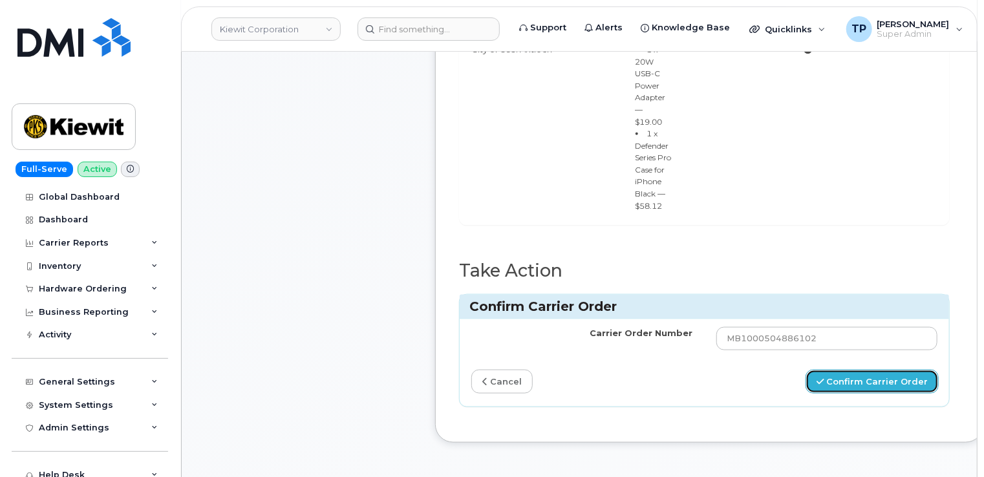
click at [883, 392] on button "Confirm Carrier Order" at bounding box center [872, 382] width 133 height 24
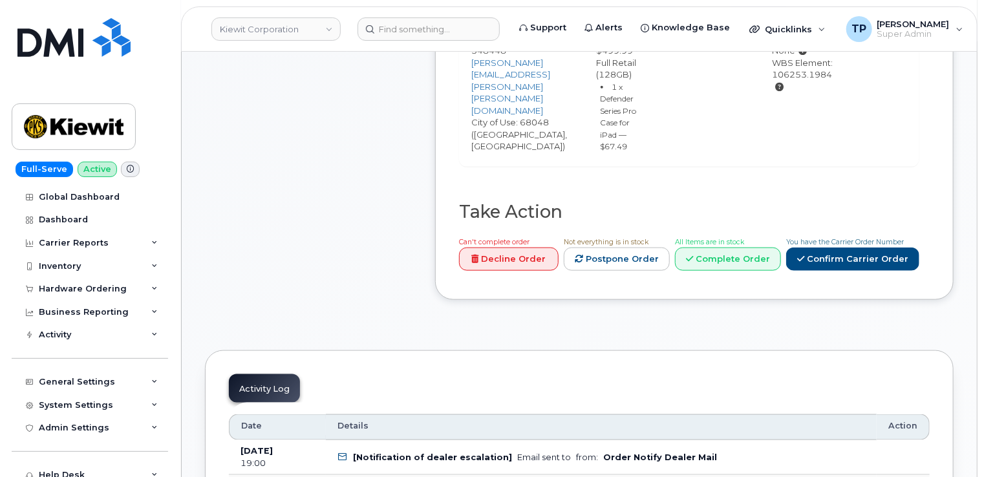
scroll to position [647, 0]
click at [882, 263] on link "Confirm Carrier Order" at bounding box center [852, 259] width 133 height 24
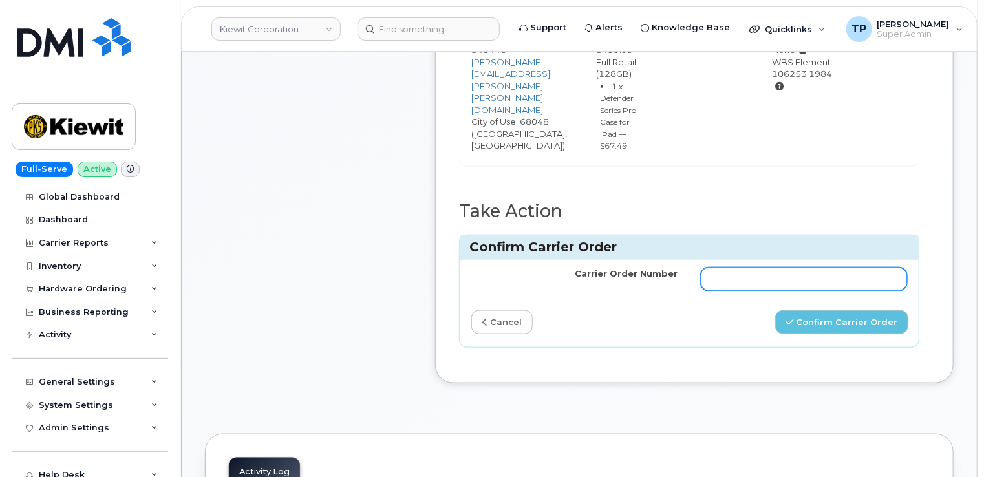
drag, startPoint x: 825, startPoint y: 291, endPoint x: 833, endPoint y: 306, distance: 17.3
click at [825, 291] on input "Carrier Order Number" at bounding box center [804, 279] width 206 height 23
paste input "MB1000504799994"
type input "MB1000504799994"
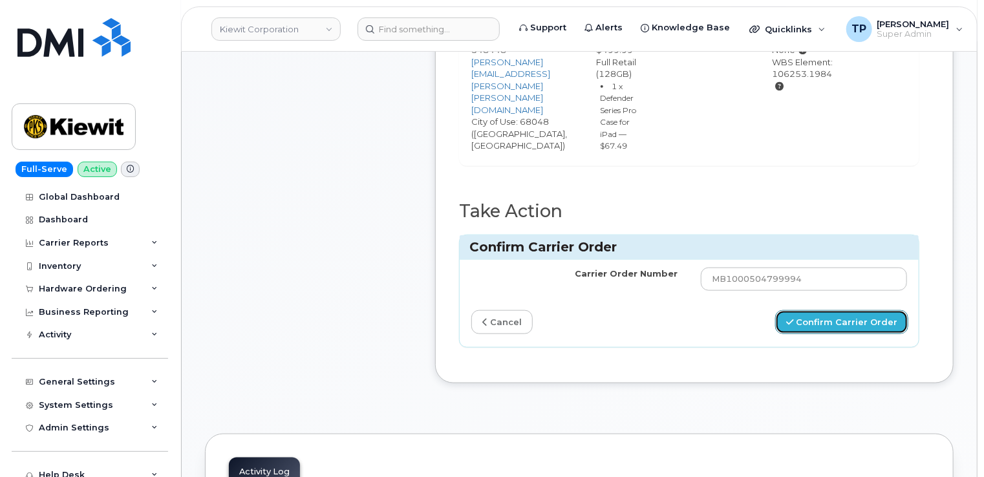
click at [869, 334] on button "Confirm Carrier Order" at bounding box center [841, 322] width 133 height 24
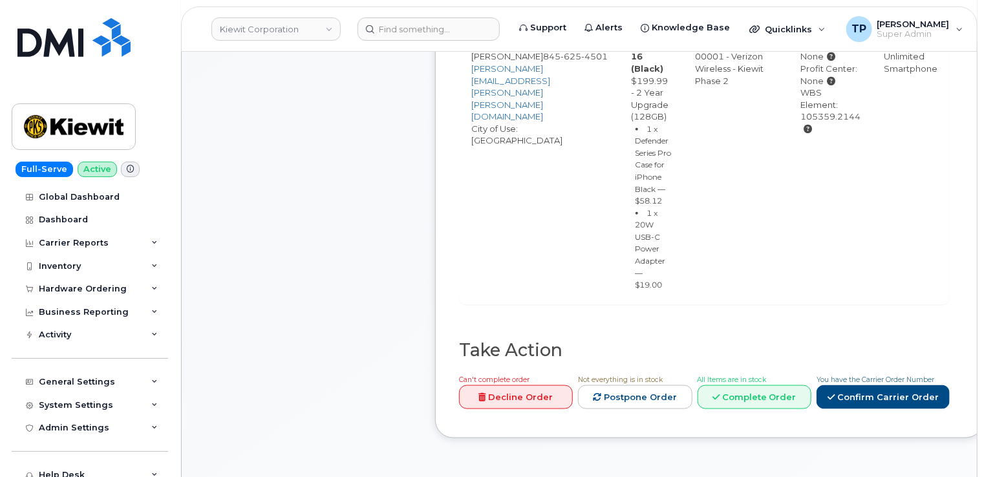
scroll to position [647, 0]
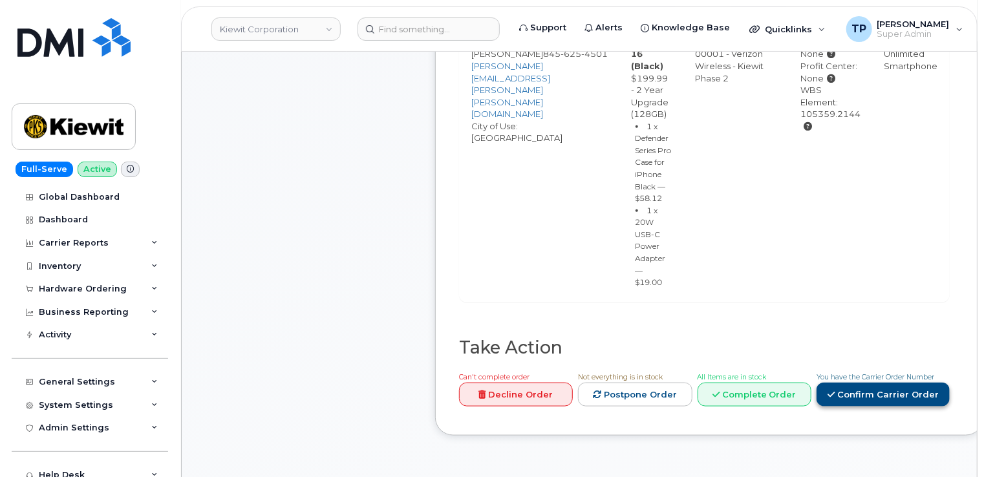
click at [892, 405] on link "Confirm Carrier Order" at bounding box center [883, 395] width 133 height 24
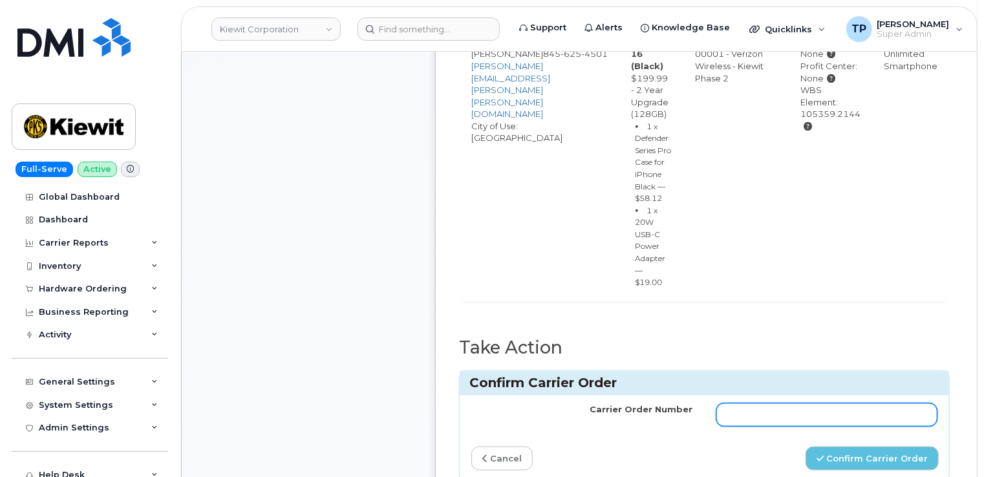
click at [866, 427] on input "Carrier Order Number" at bounding box center [827, 414] width 222 height 23
paste input "MB1000504896406"
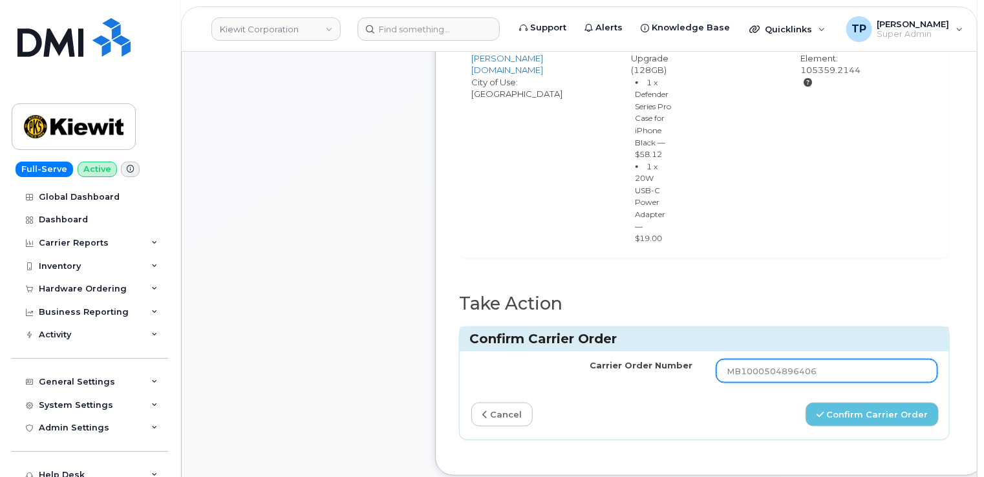
scroll to position [711, 0]
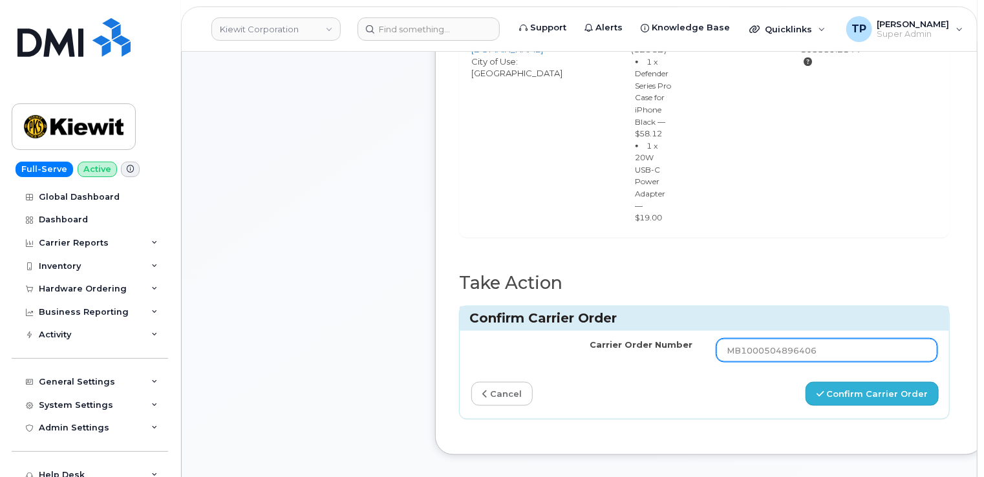
type input "MB1000504896406"
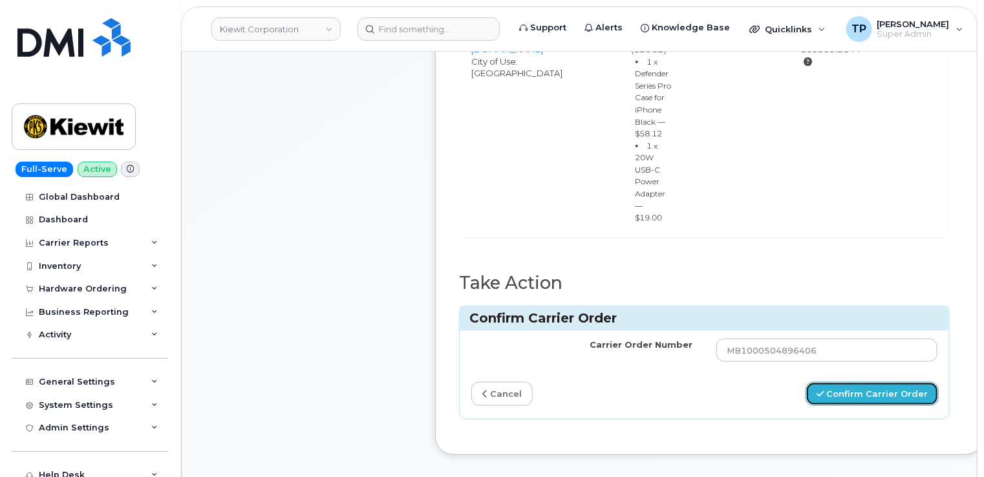
click at [863, 403] on button "Confirm Carrier Order" at bounding box center [872, 394] width 133 height 24
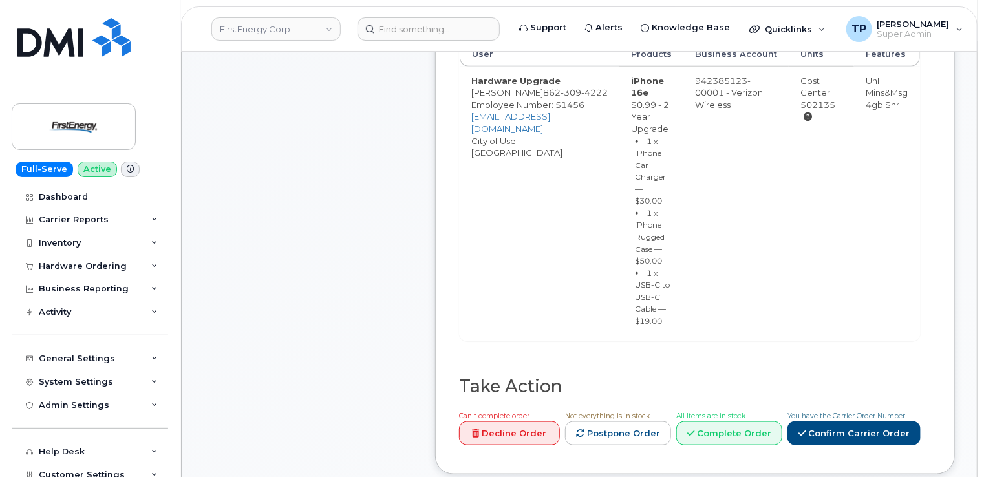
scroll to position [711, 0]
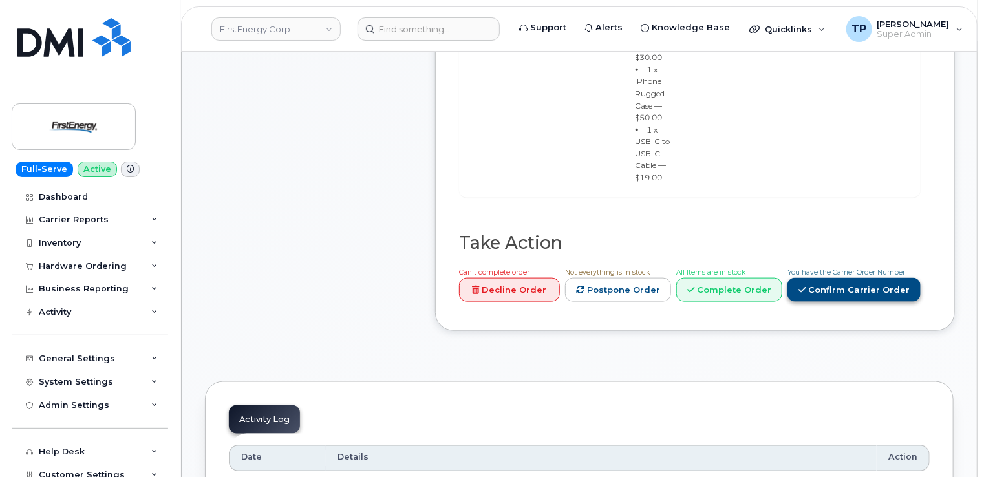
click at [839, 288] on link "Confirm Carrier Order" at bounding box center [854, 290] width 133 height 24
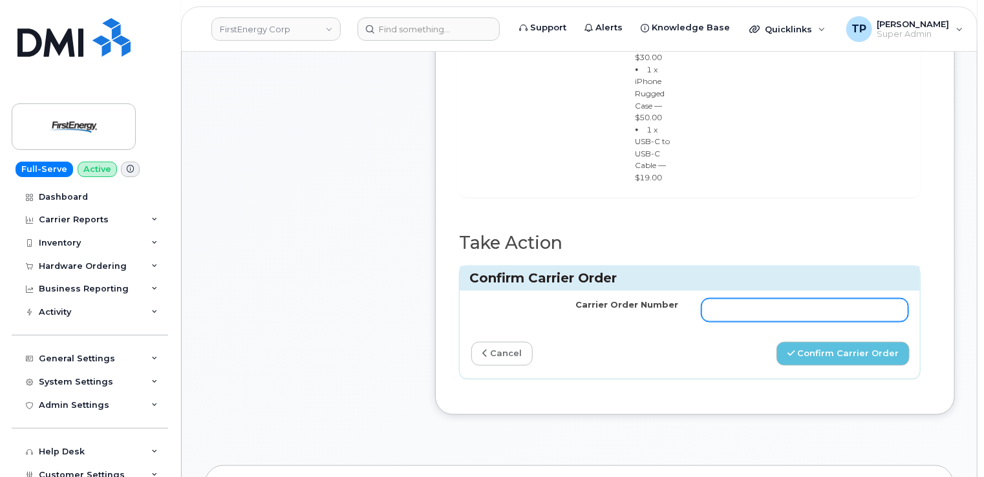
click at [828, 317] on input "Carrier Order Number" at bounding box center [805, 310] width 207 height 23
paste input "MB1000504957767"
type input "MB1000504957767"
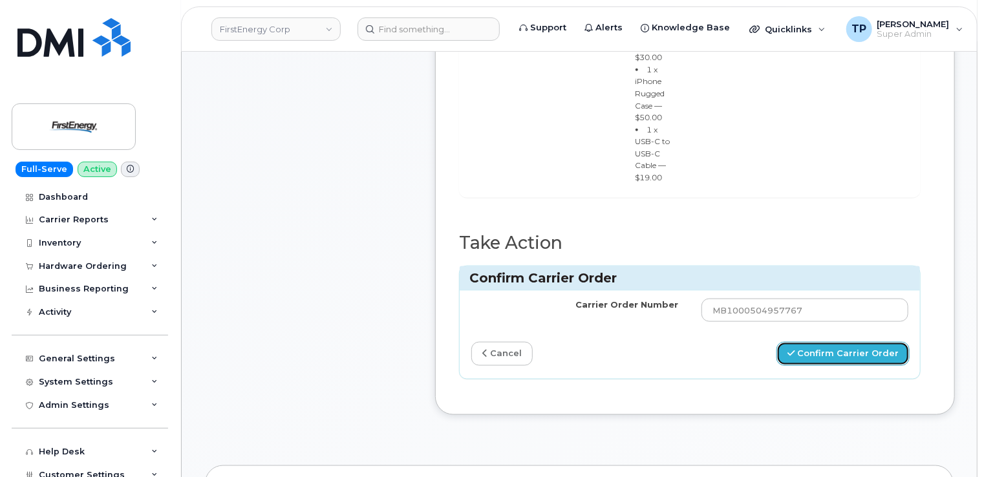
drag, startPoint x: 852, startPoint y: 358, endPoint x: 853, endPoint y: 343, distance: 15.6
click at [852, 358] on button "Confirm Carrier Order" at bounding box center [843, 354] width 133 height 24
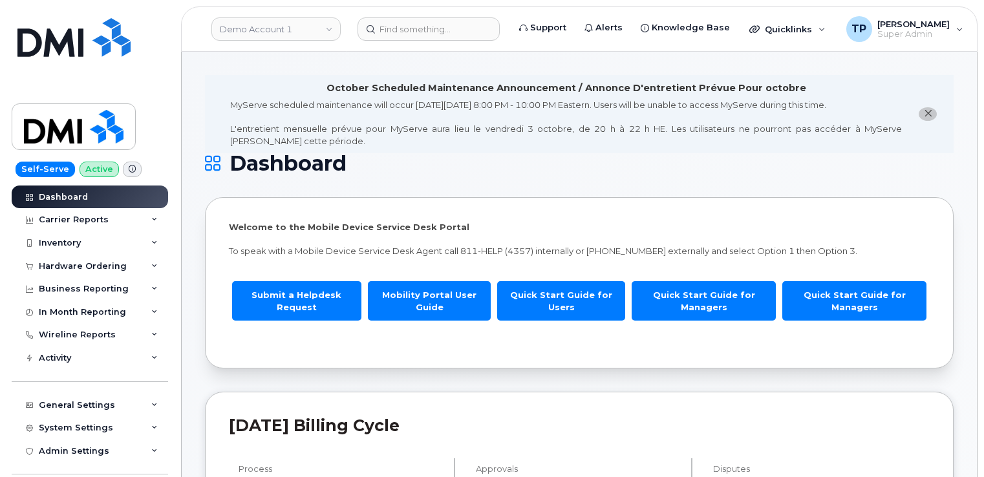
scroll to position [323, 0]
